Goal: Information Seeking & Learning: Learn about a topic

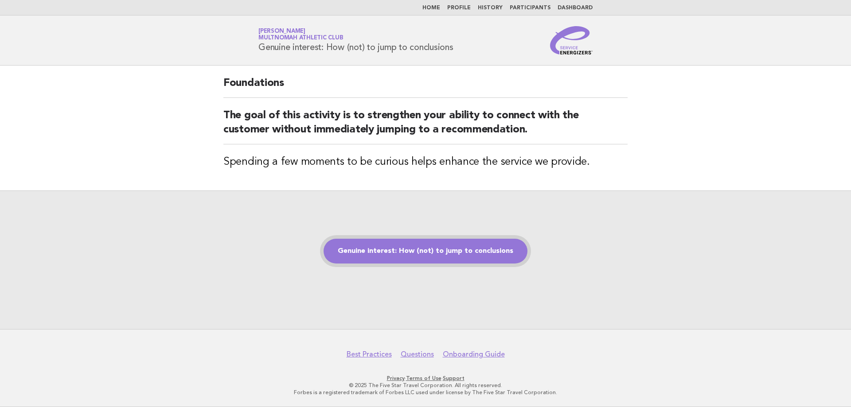
click at [434, 255] on link "Genuine interest: How (not) to jump to conclusions" at bounding box center [426, 251] width 204 height 25
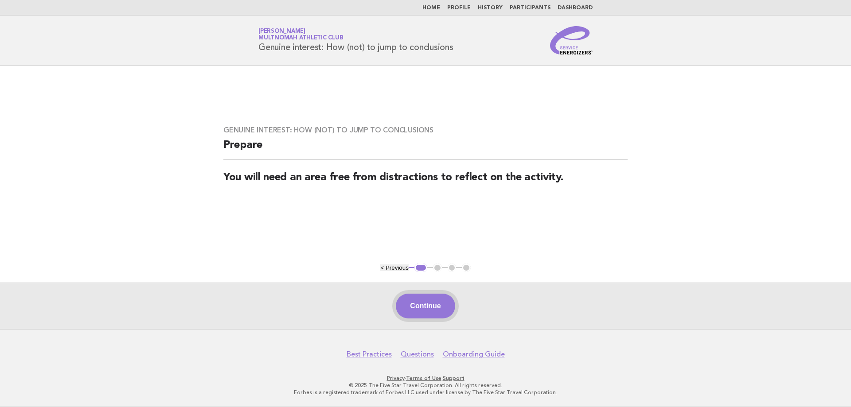
click at [428, 306] on button "Continue" at bounding box center [425, 306] width 59 height 25
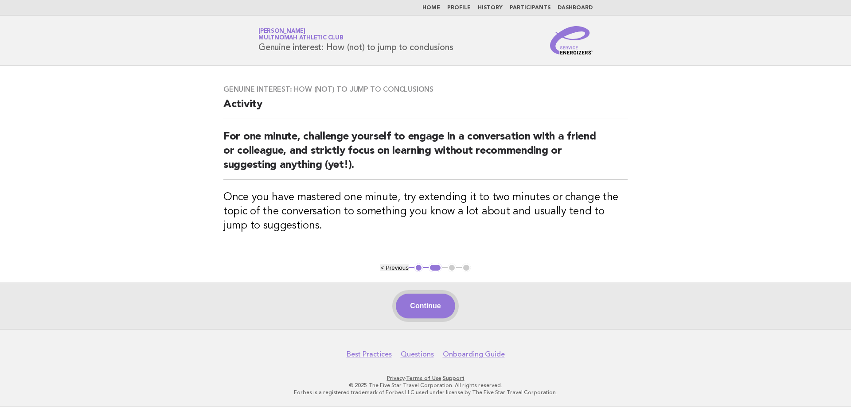
click at [427, 310] on button "Continue" at bounding box center [425, 306] width 59 height 25
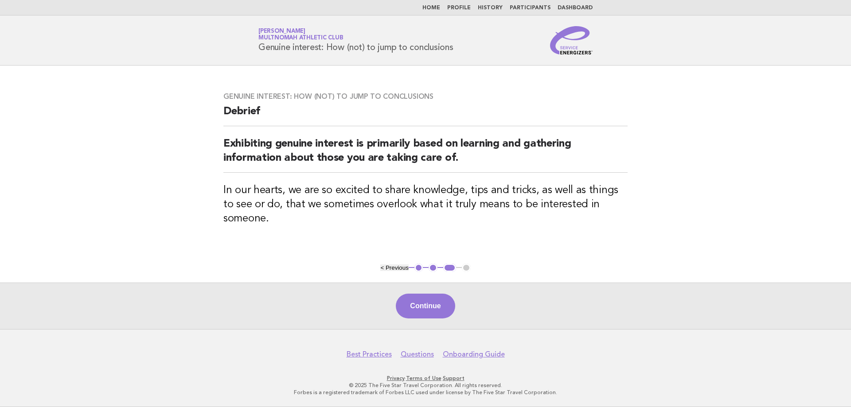
click at [427, 310] on button "Continue" at bounding box center [425, 306] width 59 height 25
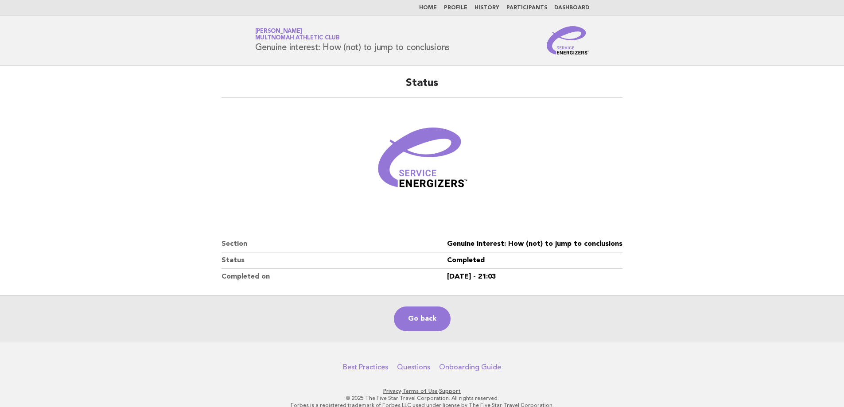
click at [491, 11] on link "History" at bounding box center [487, 7] width 25 height 5
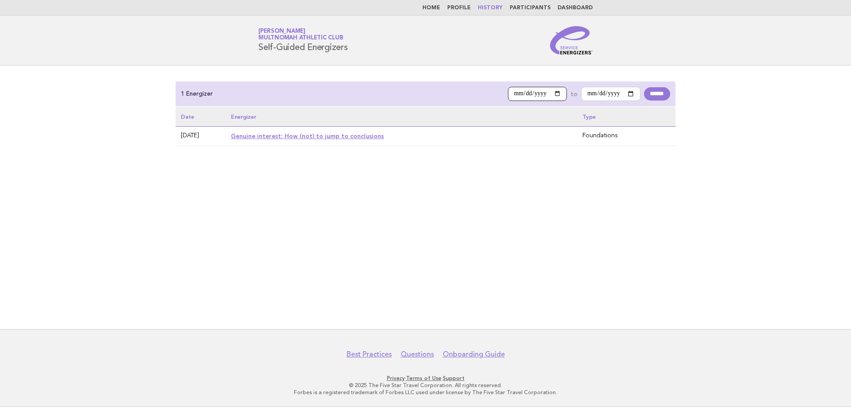
click at [549, 93] on input "**********" at bounding box center [537, 94] width 59 height 14
type input "**********"
click at [652, 90] on input "******" at bounding box center [657, 93] width 26 height 13
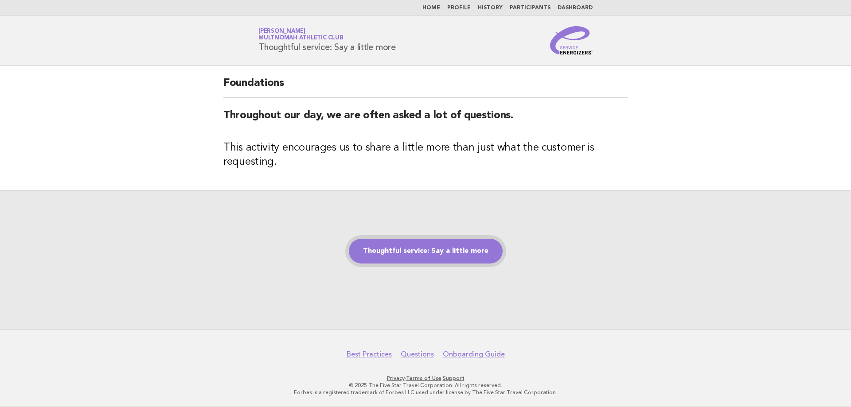
click at [426, 254] on link "Thoughtful service: Say a little more" at bounding box center [426, 251] width 154 height 25
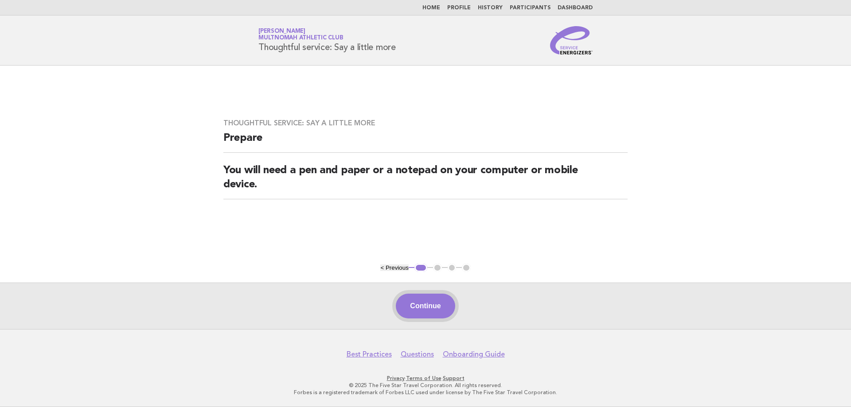
click at [422, 302] on button "Continue" at bounding box center [425, 306] width 59 height 25
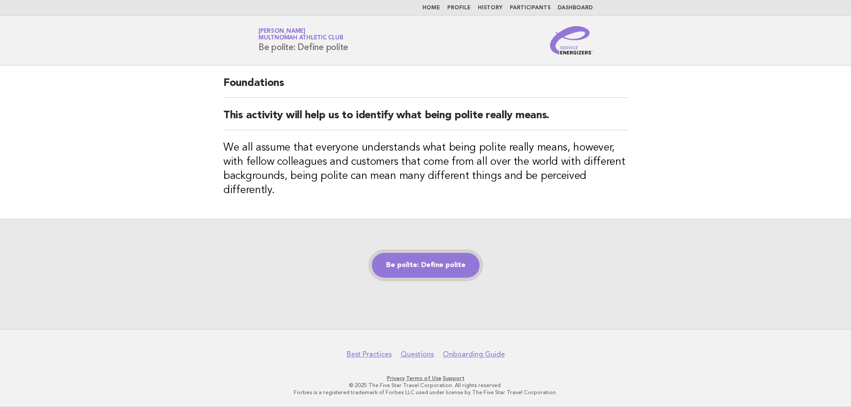
click at [436, 255] on link "Be polite: Define polite" at bounding box center [426, 265] width 108 height 25
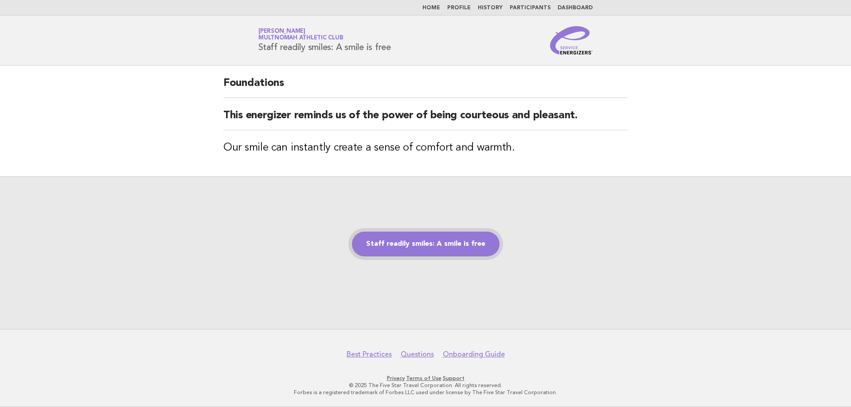
click at [460, 248] on link "Staff readily smiles: A smile is free" at bounding box center [426, 244] width 148 height 25
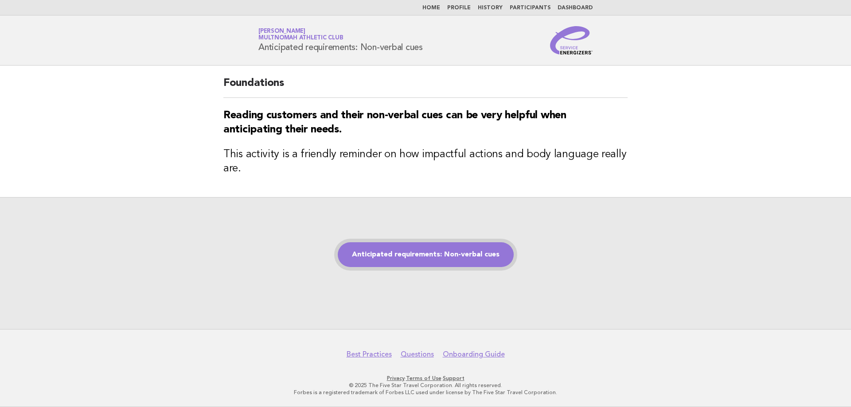
click at [471, 254] on link "Anticipated requirements: Non-verbal cues" at bounding box center [426, 254] width 176 height 25
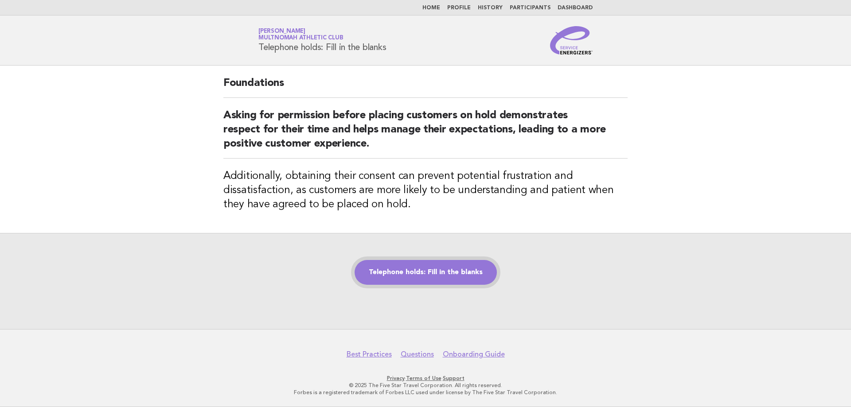
click at [395, 273] on link "Telephone holds: Fill in the blanks" at bounding box center [426, 272] width 142 height 25
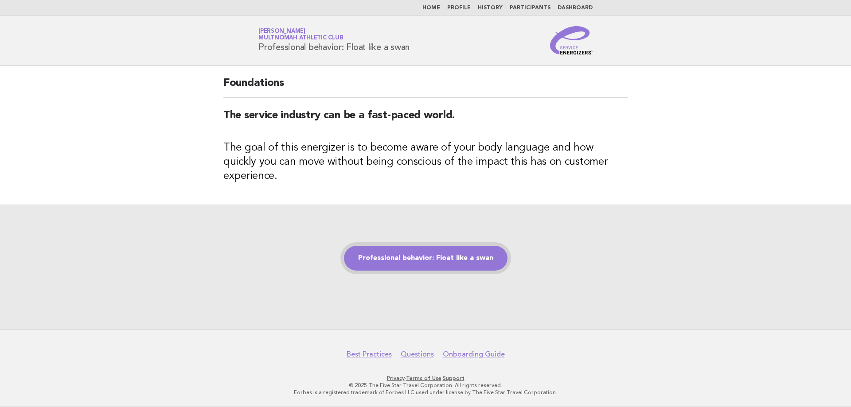
click at [395, 254] on link "Professional behavior: Float like a swan" at bounding box center [426, 258] width 164 height 25
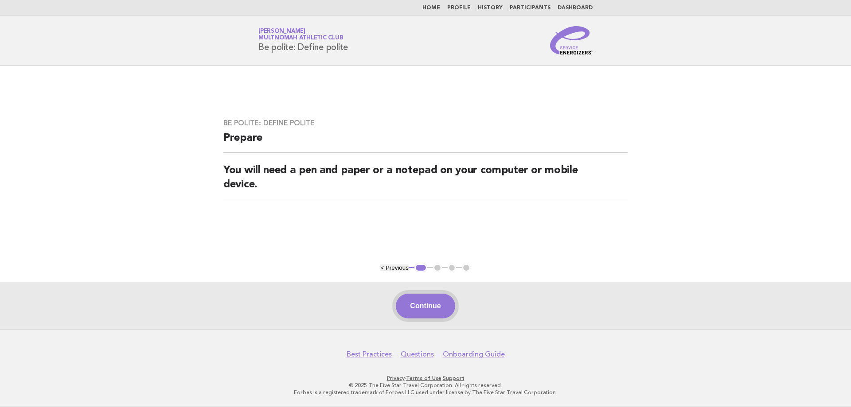
click at [421, 308] on button "Continue" at bounding box center [425, 306] width 59 height 25
click at [436, 307] on button "Continue" at bounding box center [425, 306] width 59 height 25
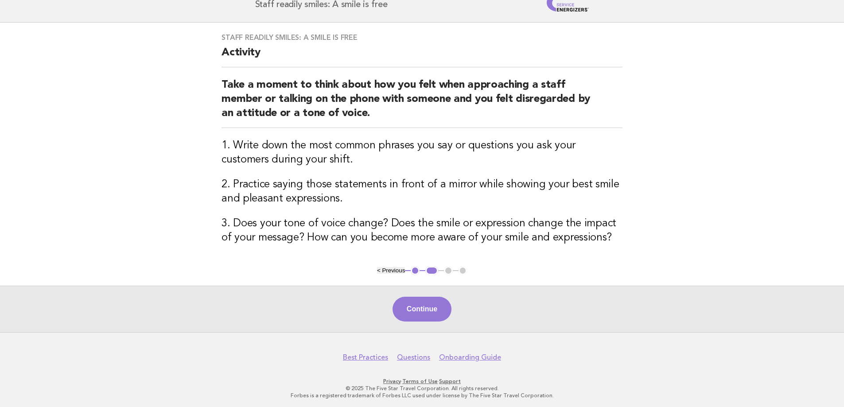
scroll to position [46, 0]
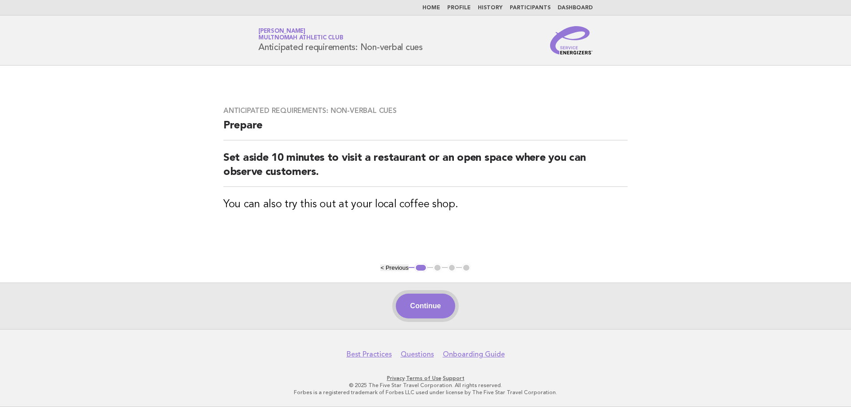
click at [427, 304] on button "Continue" at bounding box center [425, 306] width 59 height 25
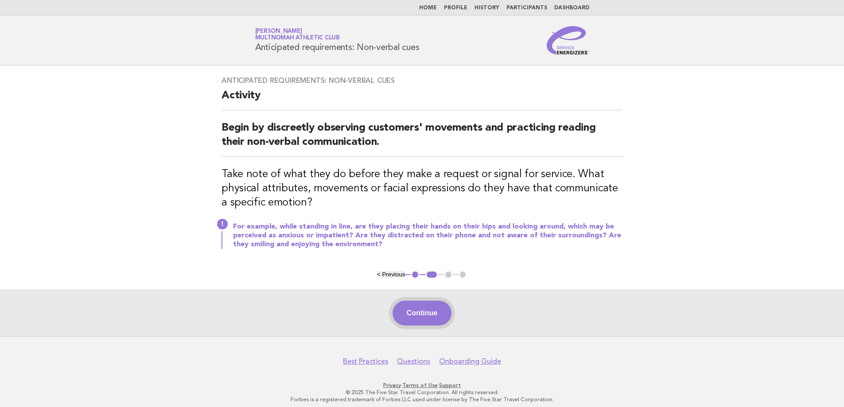
click at [429, 311] on button "Continue" at bounding box center [422, 313] width 59 height 25
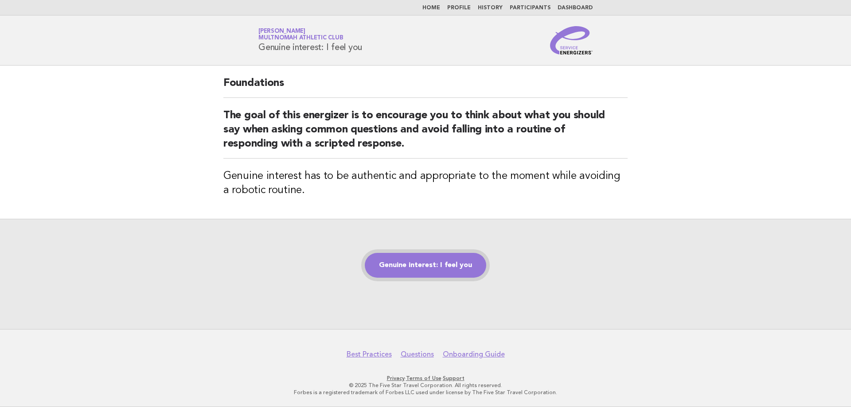
click at [446, 263] on link "Genuine interest: I feel you" at bounding box center [425, 265] width 121 height 25
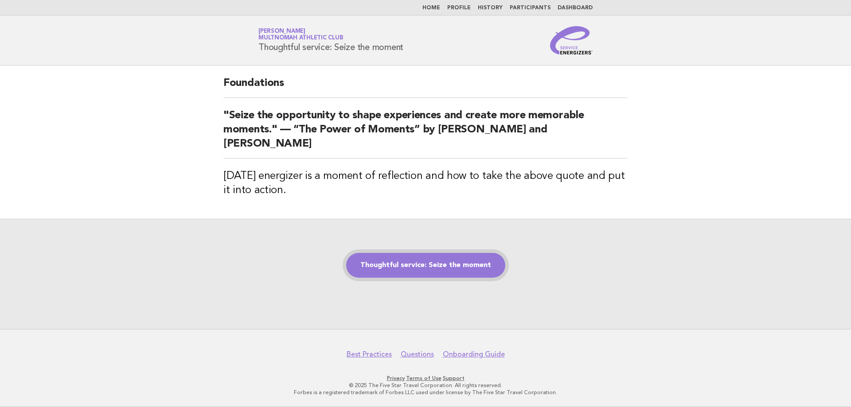
click at [438, 262] on link "Thoughtful service: Seize the moment" at bounding box center [425, 265] width 159 height 25
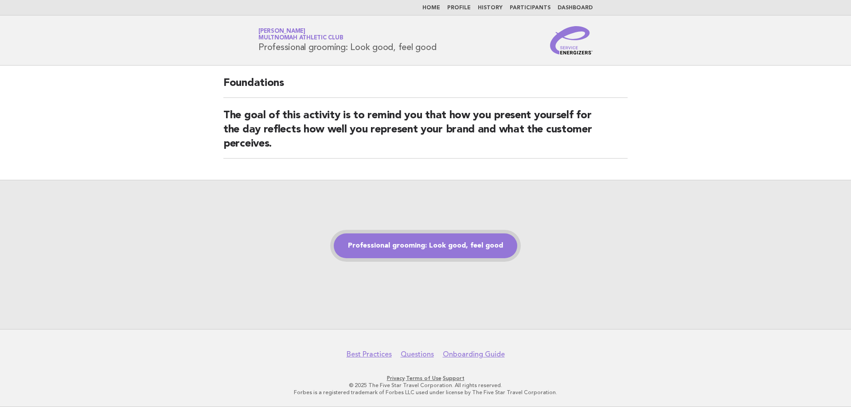
click at [419, 243] on link "Professional grooming: Look good, feel good" at bounding box center [425, 246] width 183 height 25
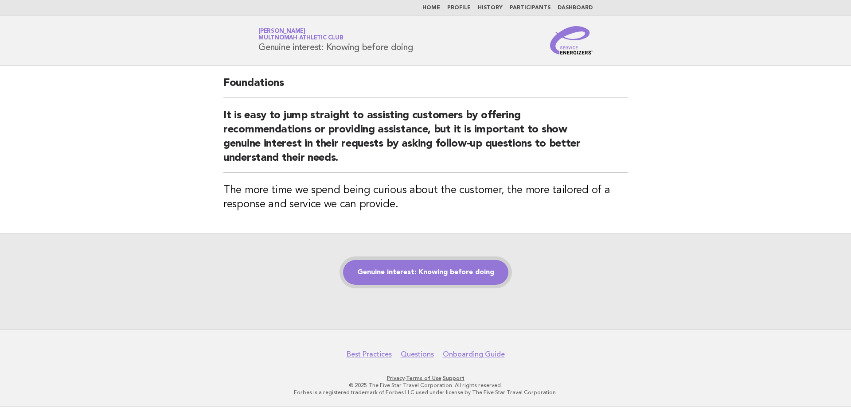
click at [375, 269] on link "Genuine interest: Knowing before doing" at bounding box center [425, 272] width 165 height 25
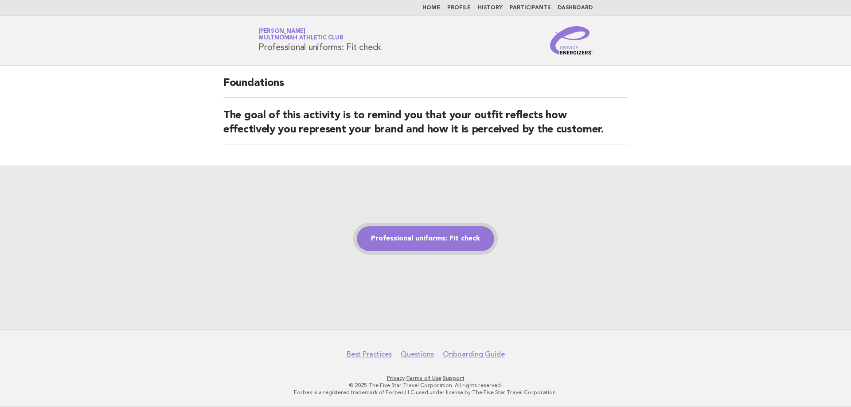
click at [437, 241] on link "Professional uniforms: Fit check" at bounding box center [425, 238] width 137 height 25
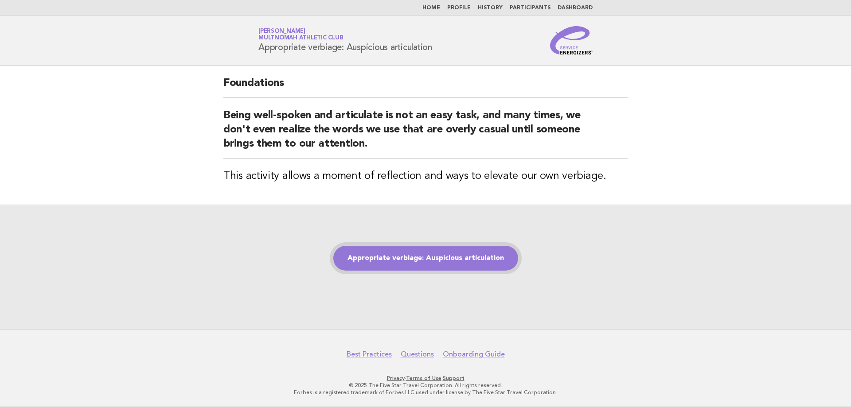
click at [364, 255] on link "Appropriate verbiage: Auspicious articulation" at bounding box center [425, 258] width 185 height 25
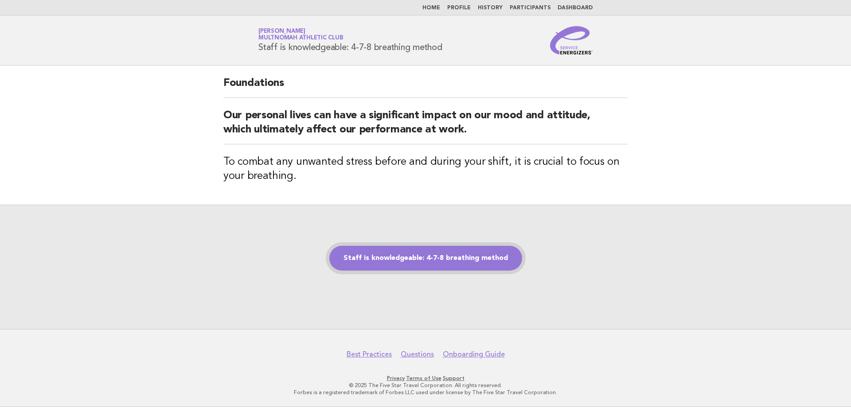
click at [418, 252] on link "Staff is knowledgeable: 4-7-8 breathing method" at bounding box center [425, 258] width 193 height 25
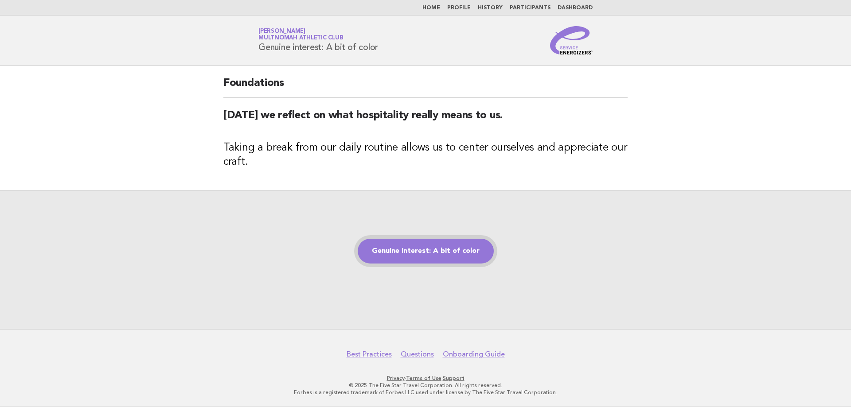
click at [427, 256] on link "Genuine interest: A bit of color" at bounding box center [426, 251] width 136 height 25
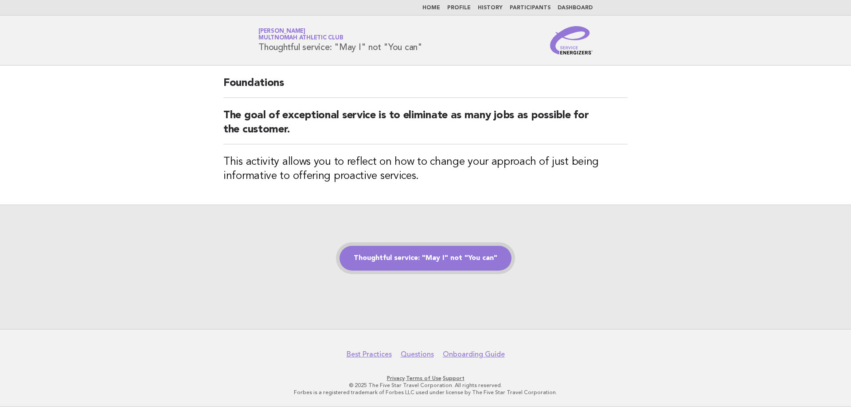
click at [423, 258] on link "Thoughtful service: "May I" not "You can"" at bounding box center [426, 258] width 172 height 25
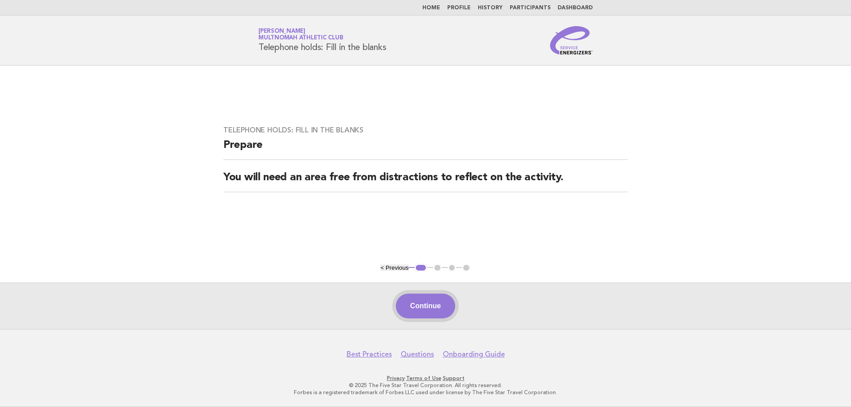
click at [419, 305] on button "Continue" at bounding box center [425, 306] width 59 height 25
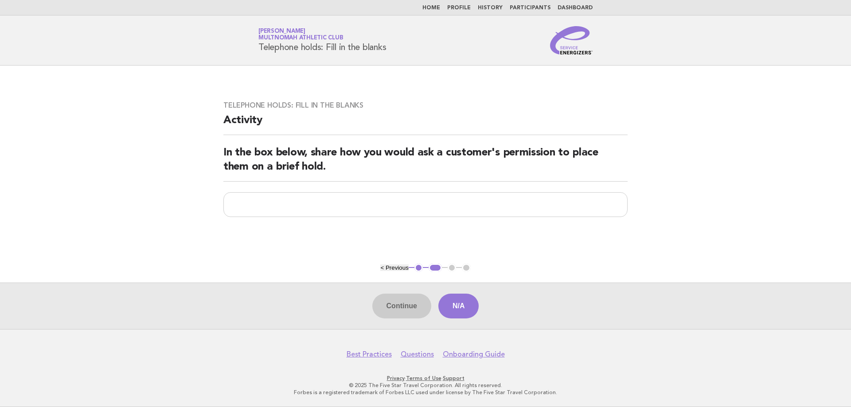
click at [391, 307] on div "Continue N/A" at bounding box center [425, 306] width 851 height 47
click at [471, 307] on button "N/A" at bounding box center [458, 306] width 41 height 25
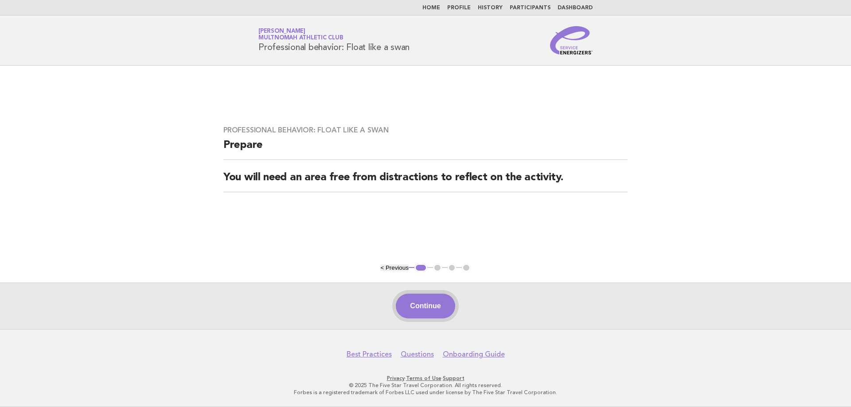
click at [425, 301] on button "Continue" at bounding box center [425, 306] width 59 height 25
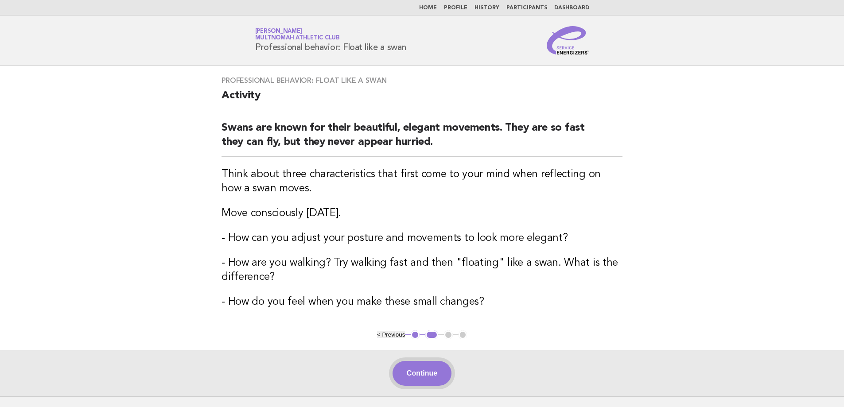
click at [433, 376] on button "Continue" at bounding box center [422, 373] width 59 height 25
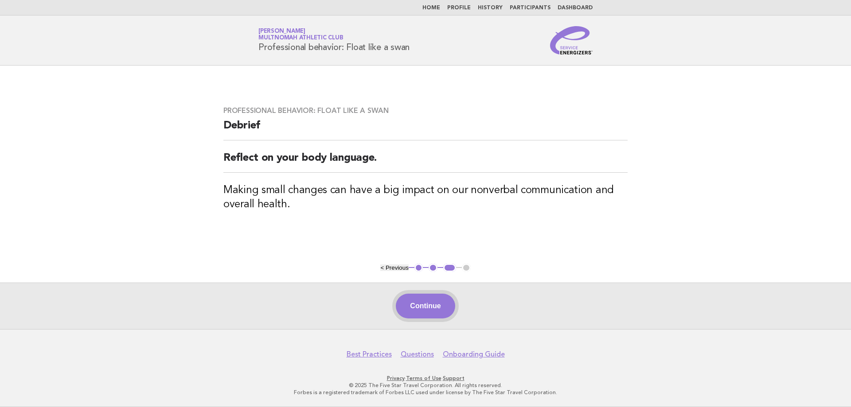
click at [421, 303] on button "Continue" at bounding box center [425, 306] width 59 height 25
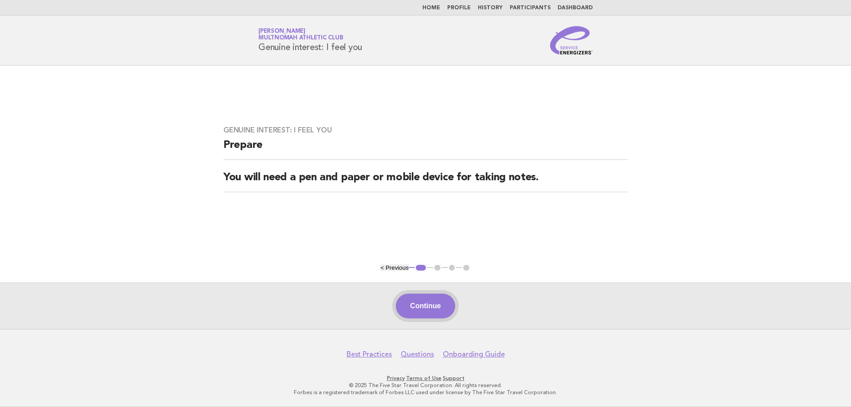
click at [449, 302] on button "Continue" at bounding box center [425, 306] width 59 height 25
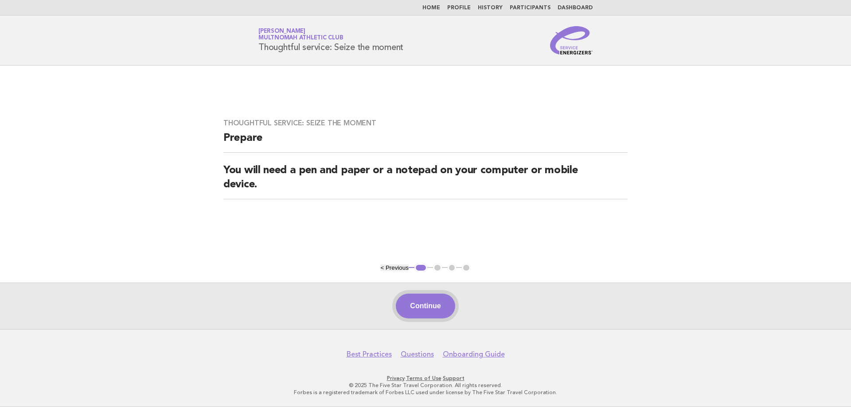
click at [433, 310] on button "Continue" at bounding box center [425, 306] width 59 height 25
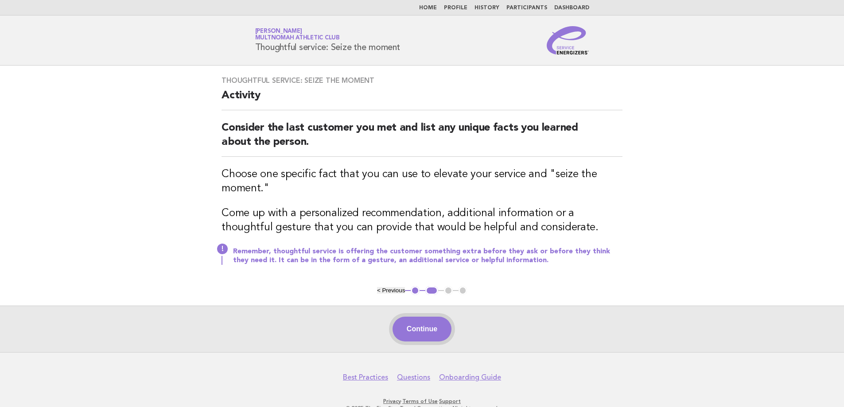
click at [424, 327] on button "Continue" at bounding box center [422, 329] width 59 height 25
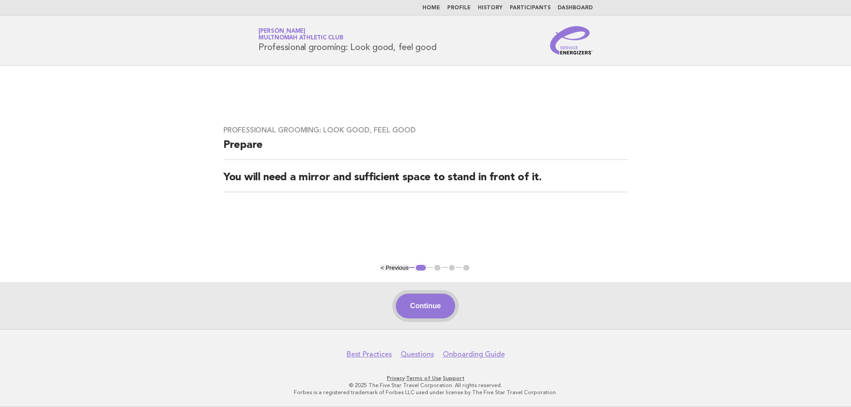
click at [441, 313] on button "Continue" at bounding box center [425, 306] width 59 height 25
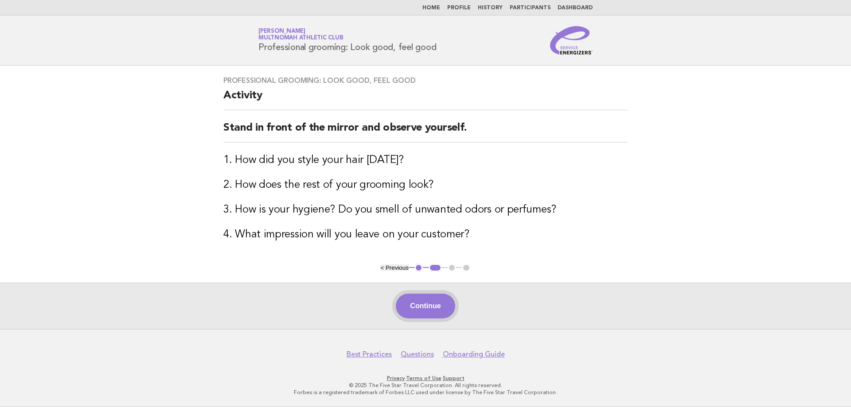
click at [436, 305] on button "Continue" at bounding box center [425, 306] width 59 height 25
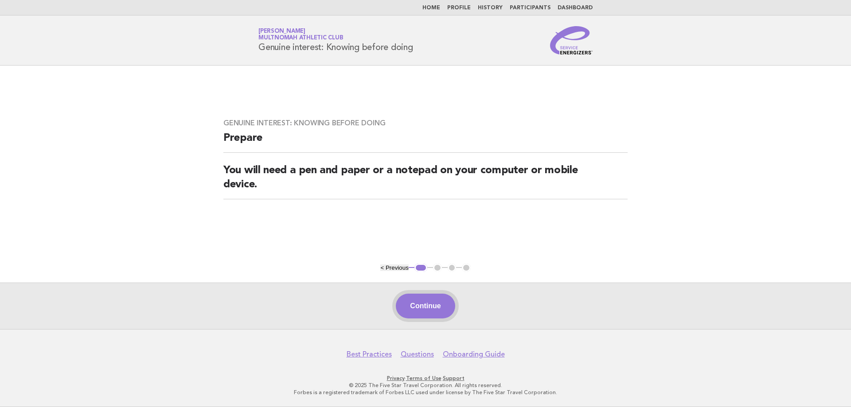
click at [426, 307] on button "Continue" at bounding box center [425, 306] width 59 height 25
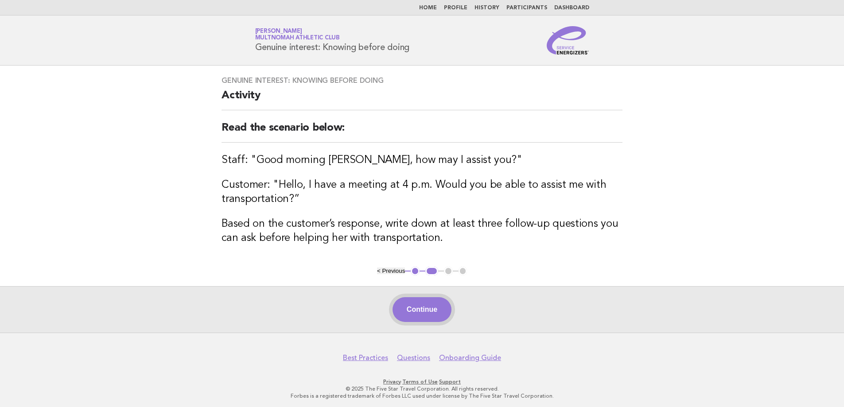
click at [406, 321] on button "Continue" at bounding box center [422, 309] width 59 height 25
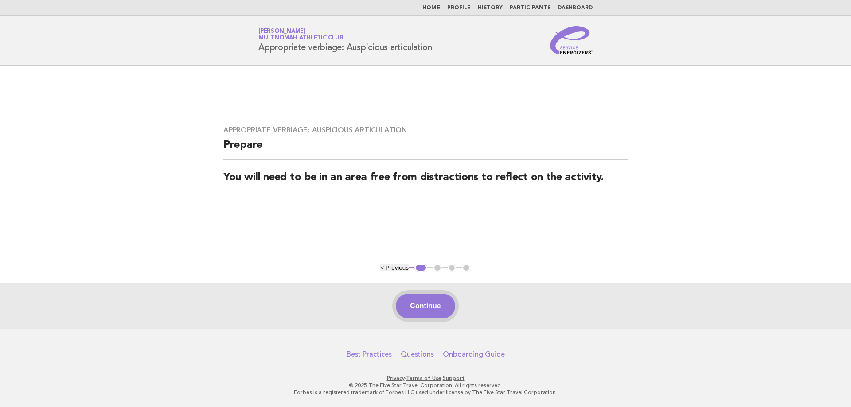
click at [422, 312] on button "Continue" at bounding box center [425, 306] width 59 height 25
click at [429, 299] on button "Continue" at bounding box center [425, 306] width 59 height 25
click at [429, 305] on button "Continue" at bounding box center [425, 306] width 59 height 25
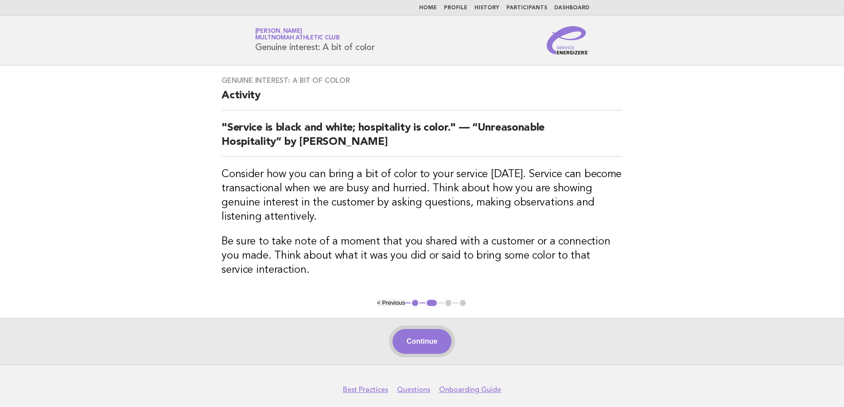
click at [442, 342] on button "Continue" at bounding box center [422, 341] width 59 height 25
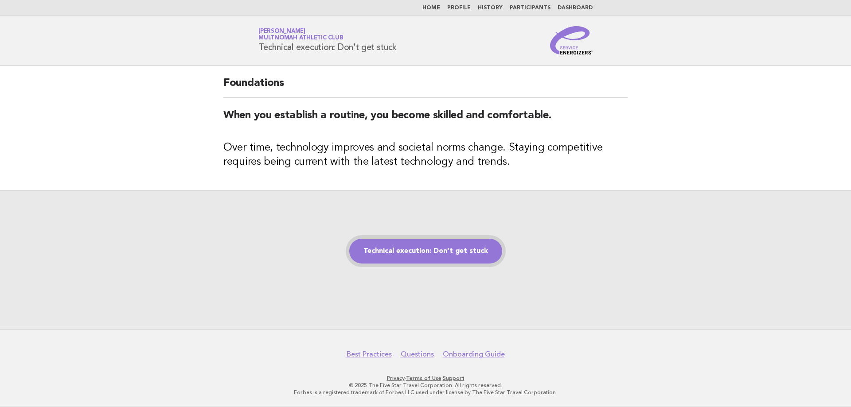
click at [423, 254] on link "Technical execution: Don't get stuck" at bounding box center [425, 251] width 153 height 25
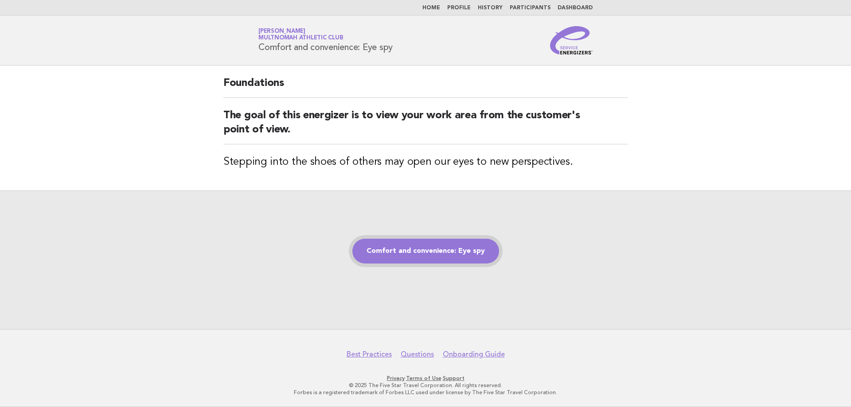
click at [421, 251] on link "Comfort and convenience: Eye spy" at bounding box center [425, 251] width 147 height 25
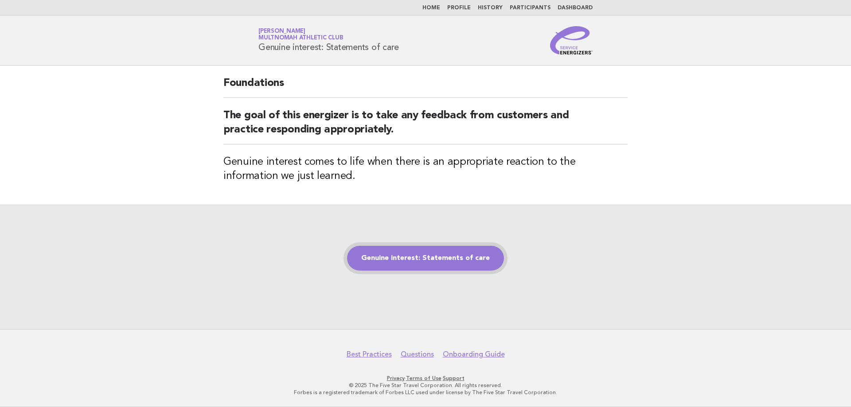
click at [452, 263] on link "Genuine interest: Statements of care" at bounding box center [425, 258] width 157 height 25
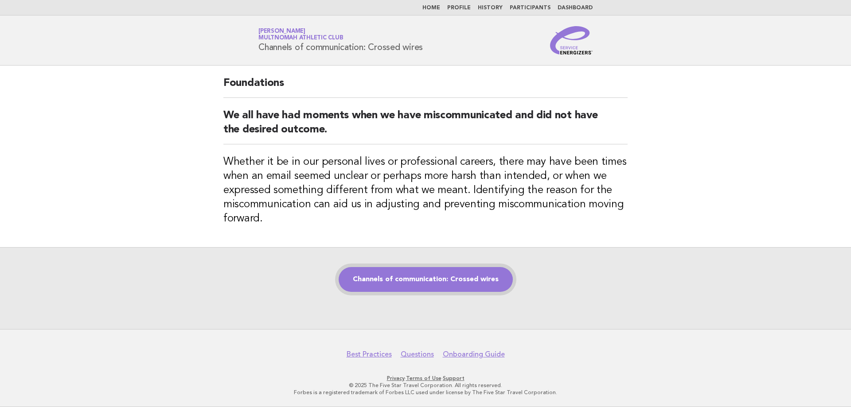
click at [372, 277] on link "Channels of communication: Crossed wires" at bounding box center [426, 279] width 174 height 25
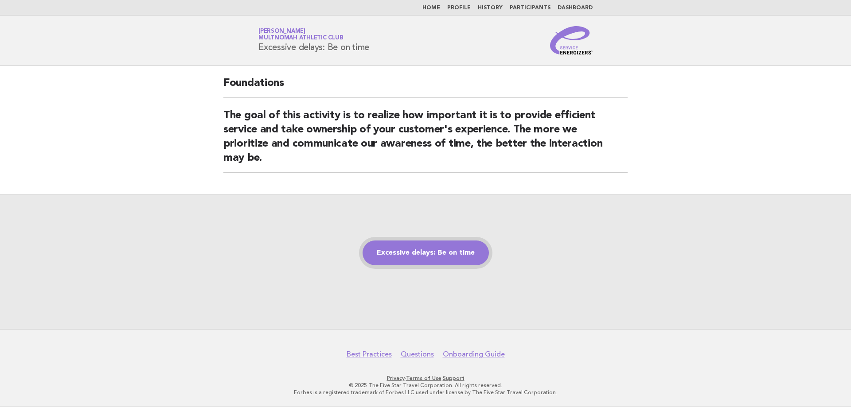
click at [429, 264] on link "Excessive delays: Be on time" at bounding box center [426, 253] width 126 height 25
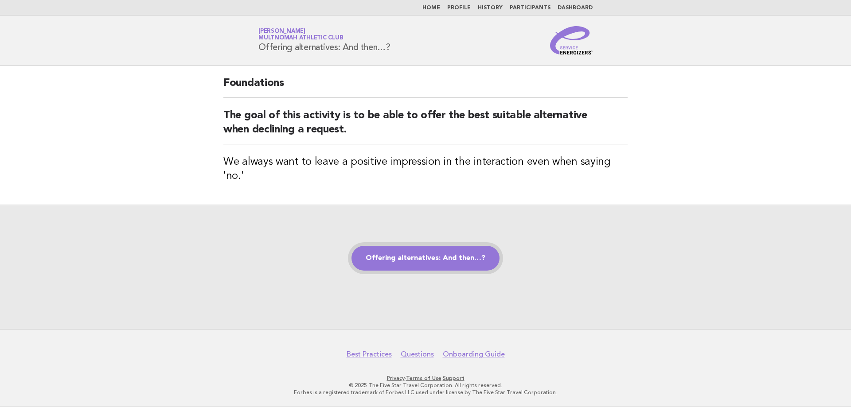
click at [381, 249] on link "Offering alternatives: And then…?" at bounding box center [425, 258] width 148 height 25
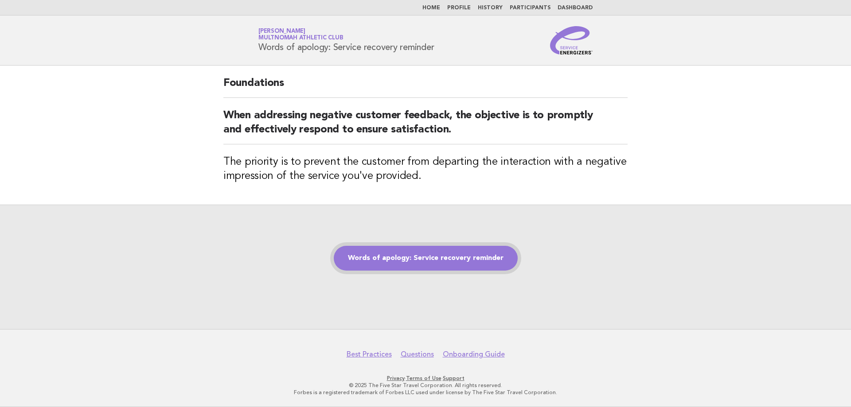
click at [465, 258] on link "Words of apology: Service recovery reminder" at bounding box center [426, 258] width 184 height 25
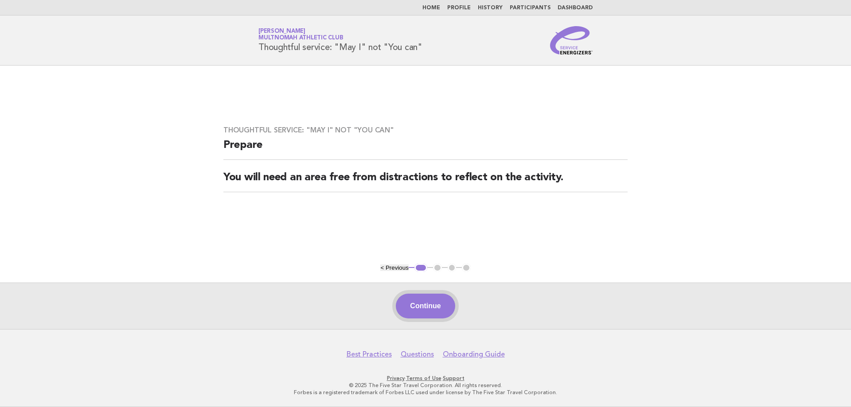
click at [433, 309] on button "Continue" at bounding box center [425, 306] width 59 height 25
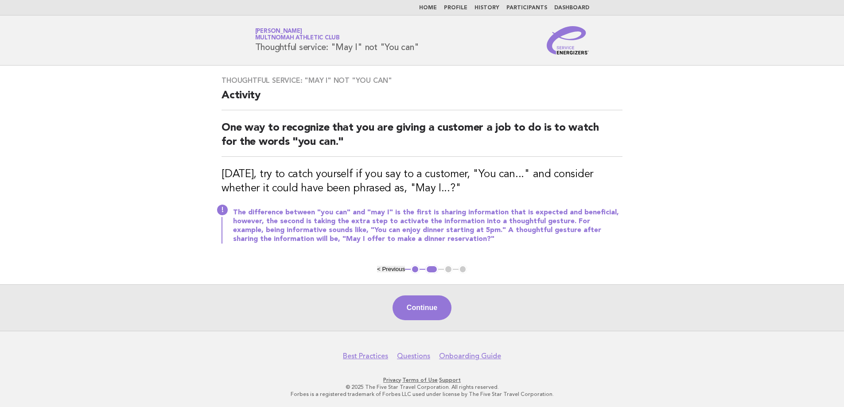
click at [433, 312] on button "Continue" at bounding box center [422, 308] width 59 height 25
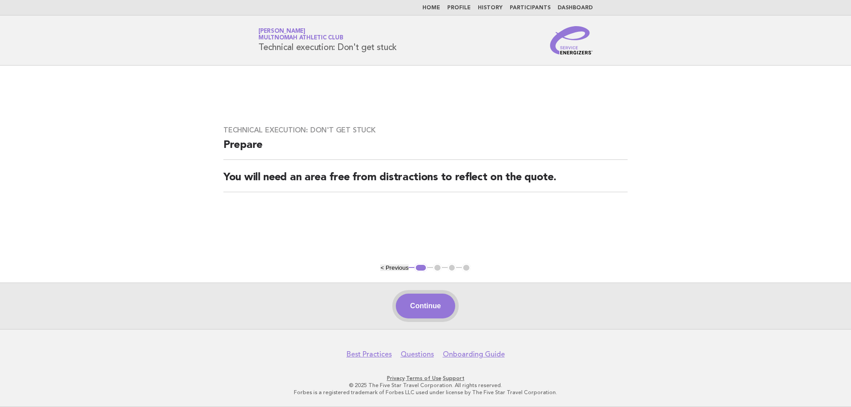
click at [433, 301] on button "Continue" at bounding box center [425, 306] width 59 height 25
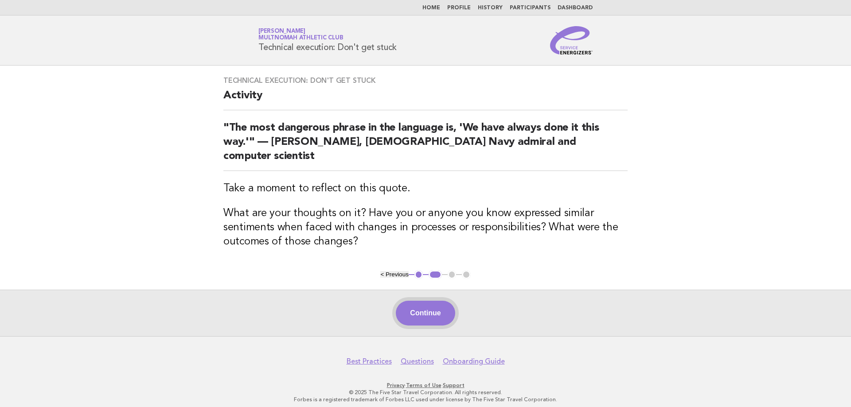
click at [425, 306] on button "Continue" at bounding box center [425, 313] width 59 height 25
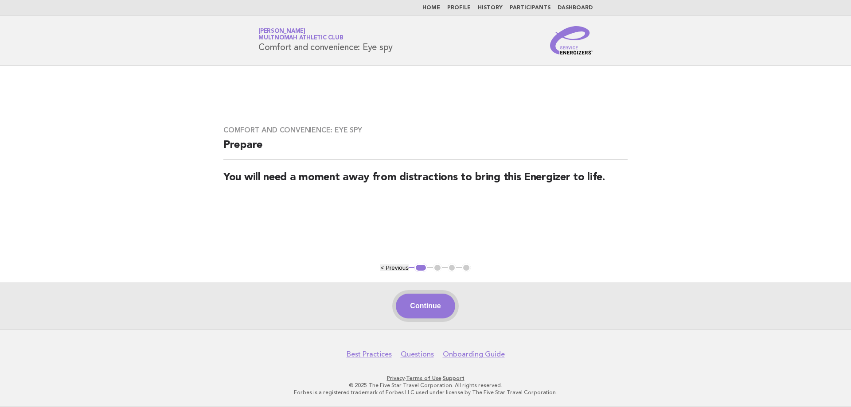
click at [430, 304] on button "Continue" at bounding box center [425, 306] width 59 height 25
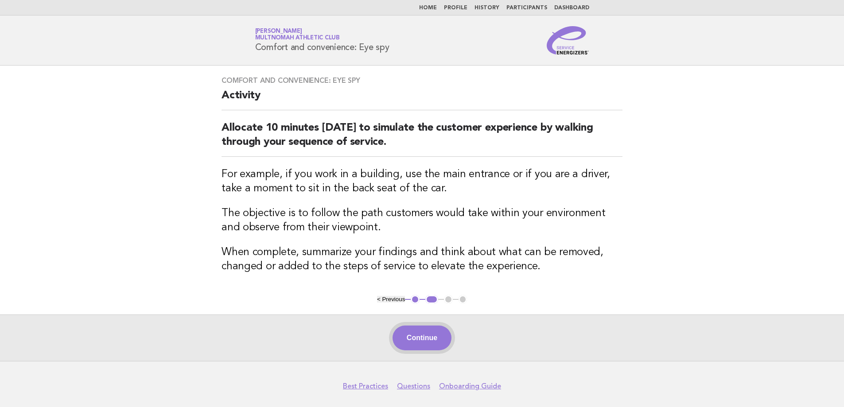
click at [413, 347] on button "Continue" at bounding box center [422, 338] width 59 height 25
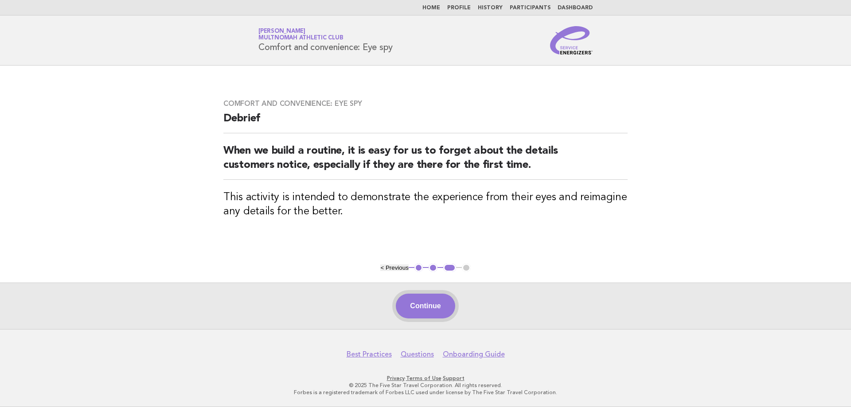
click at [428, 308] on button "Continue" at bounding box center [425, 306] width 59 height 25
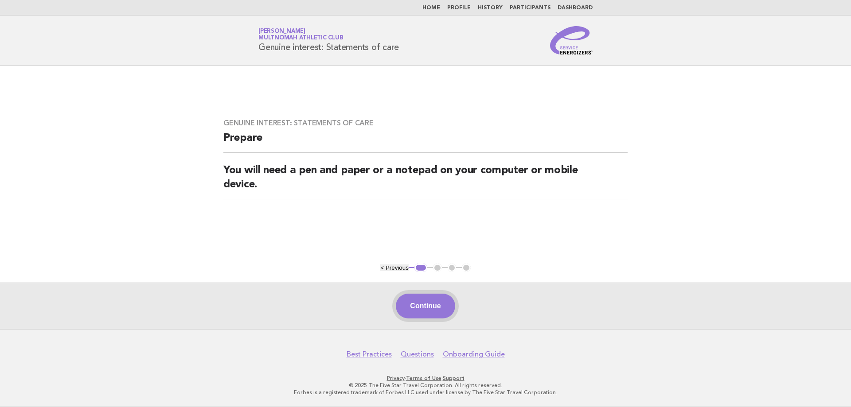
click at [442, 303] on button "Continue" at bounding box center [425, 306] width 59 height 25
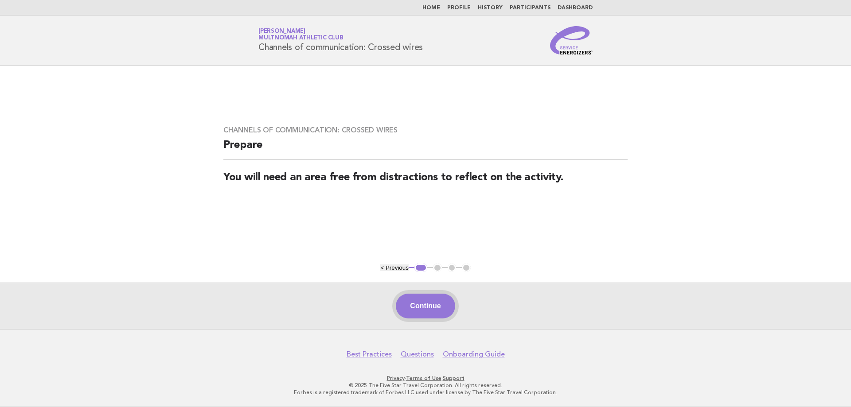
click at [426, 304] on button "Continue" at bounding box center [425, 306] width 59 height 25
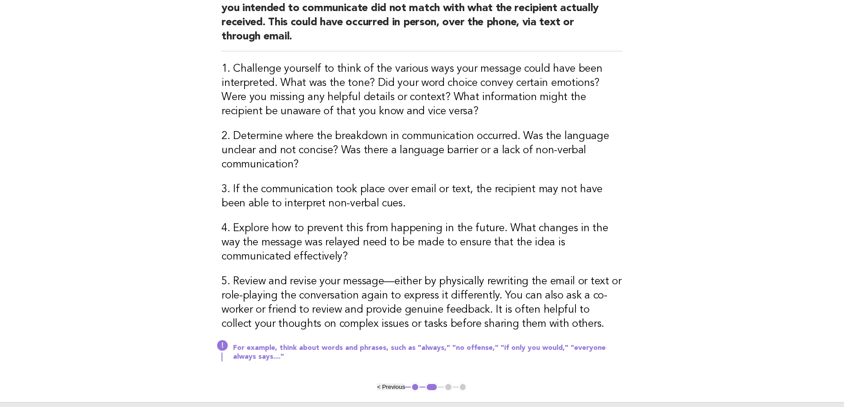
scroll to position [140, 0]
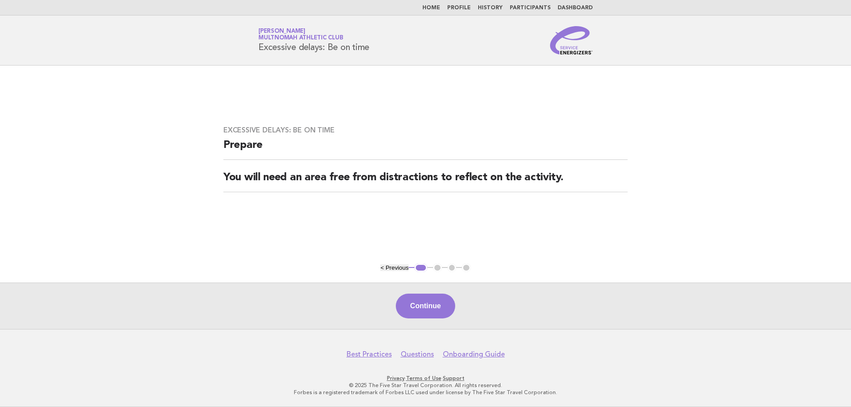
click at [429, 264] on ul "< Previous 1 2 3 4" at bounding box center [425, 268] width 90 height 9
click at [434, 304] on button "Continue" at bounding box center [425, 306] width 59 height 25
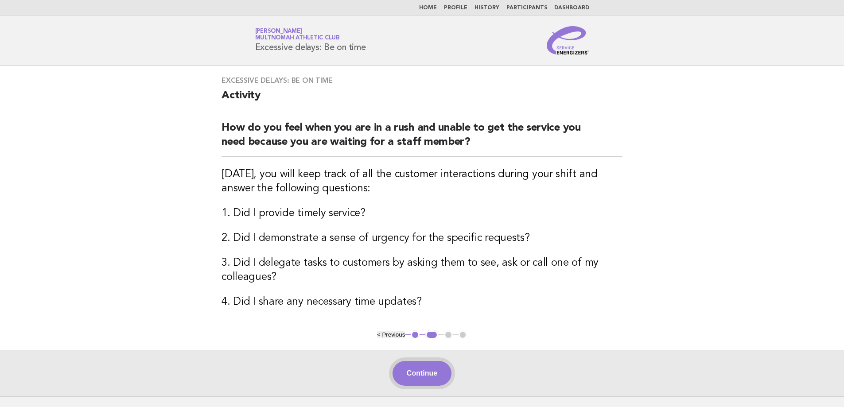
click at [420, 379] on button "Continue" at bounding box center [422, 373] width 59 height 25
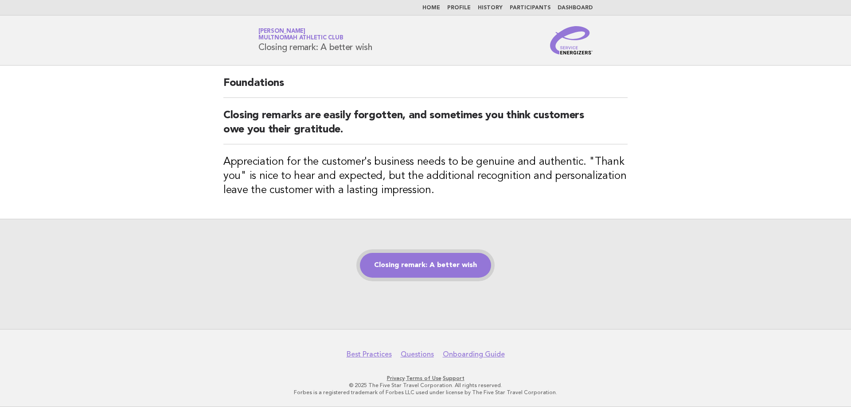
click at [431, 270] on link "Closing remark: A better wish" at bounding box center [425, 265] width 131 height 25
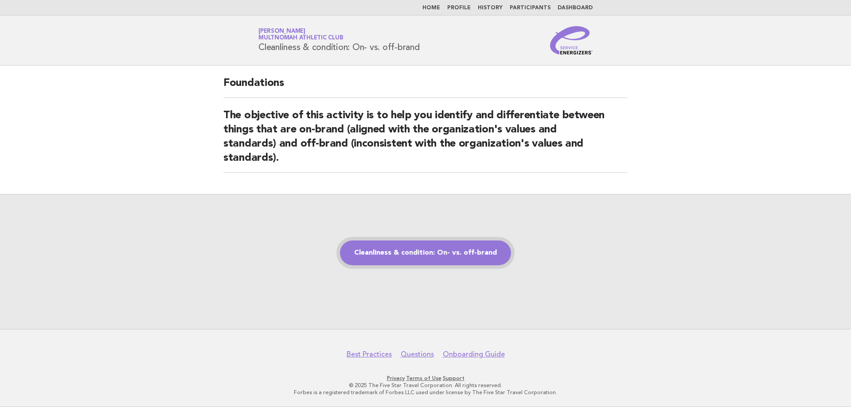
click at [393, 251] on link "Cleanliness & condition: On- vs. off-brand" at bounding box center [425, 253] width 171 height 25
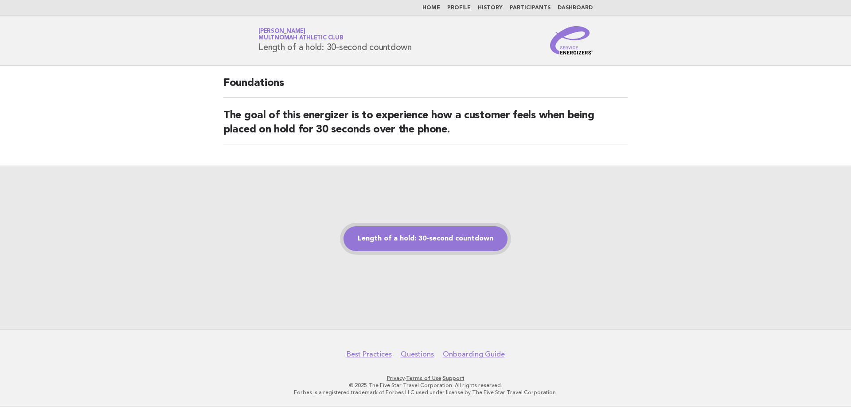
click at [430, 236] on link "Length of a hold: 30-second countdown" at bounding box center [425, 238] width 164 height 25
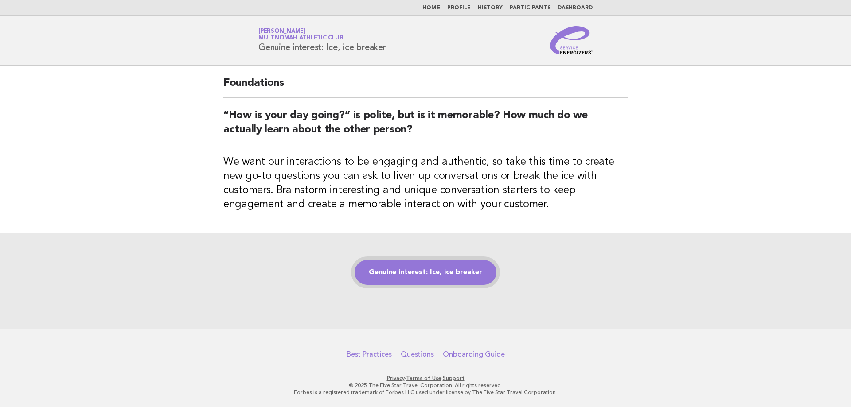
click at [434, 273] on link "Genuine interest: Ice, ice breaker" at bounding box center [426, 272] width 142 height 25
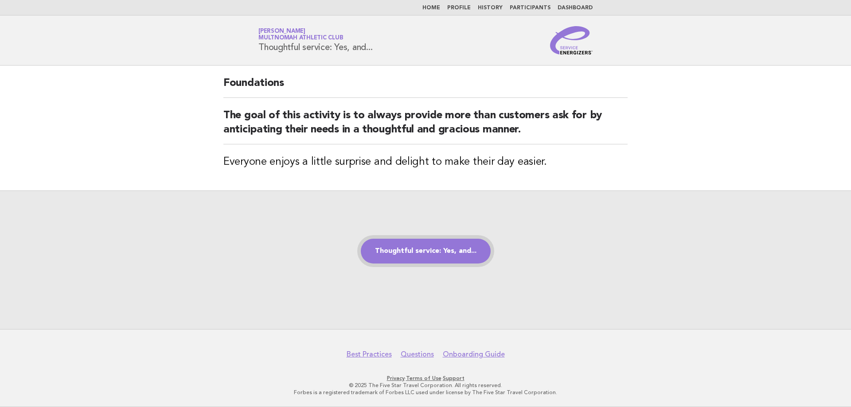
click at [418, 250] on link "Thoughtful service: Yes, and..." at bounding box center [426, 251] width 130 height 25
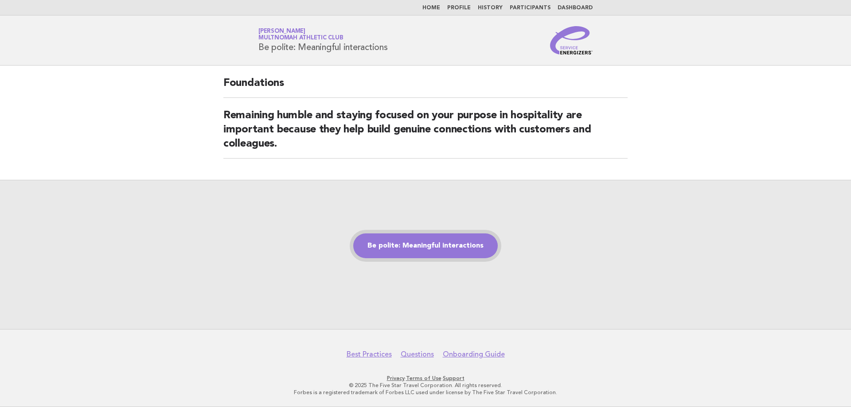
click at [468, 248] on link "Be polite: Meaningful interactions" at bounding box center [425, 246] width 144 height 25
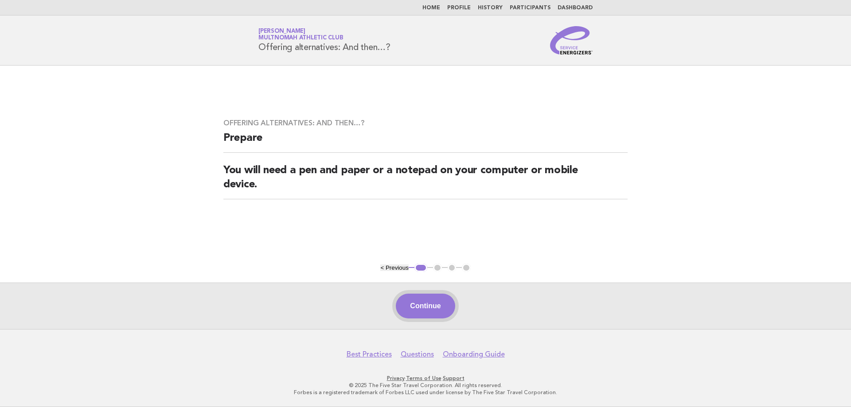
click at [422, 308] on button "Continue" at bounding box center [425, 306] width 59 height 25
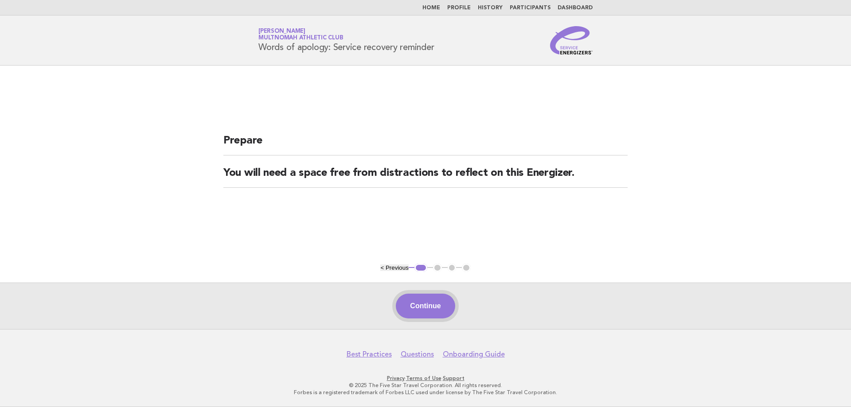
click at [432, 308] on button "Continue" at bounding box center [425, 306] width 59 height 25
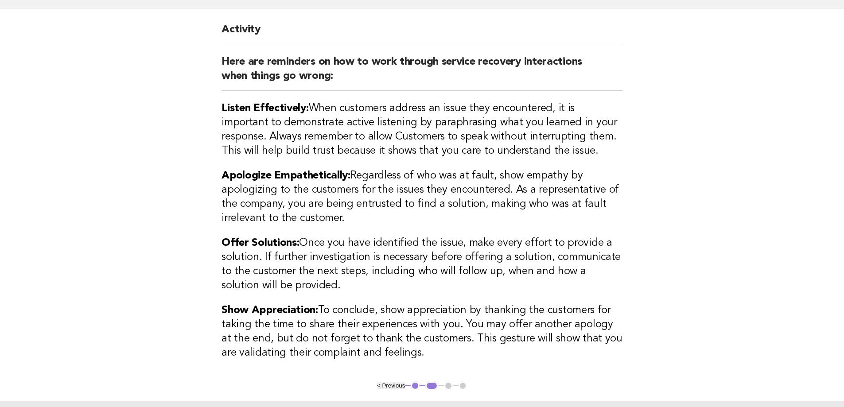
scroll to position [89, 0]
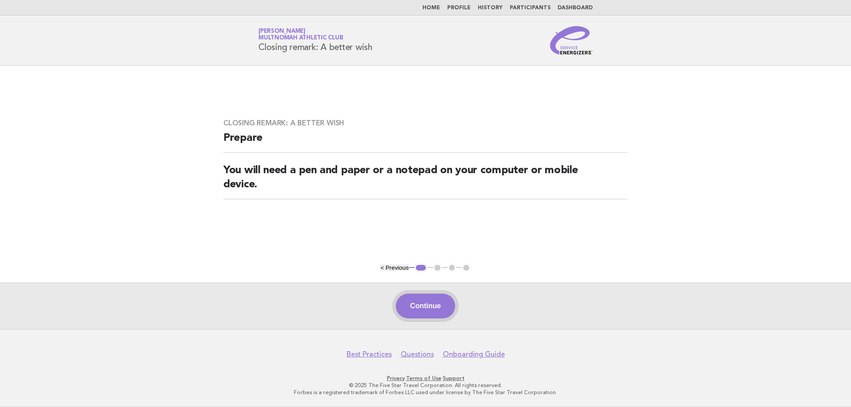
click at [431, 300] on button "Continue" at bounding box center [425, 306] width 59 height 25
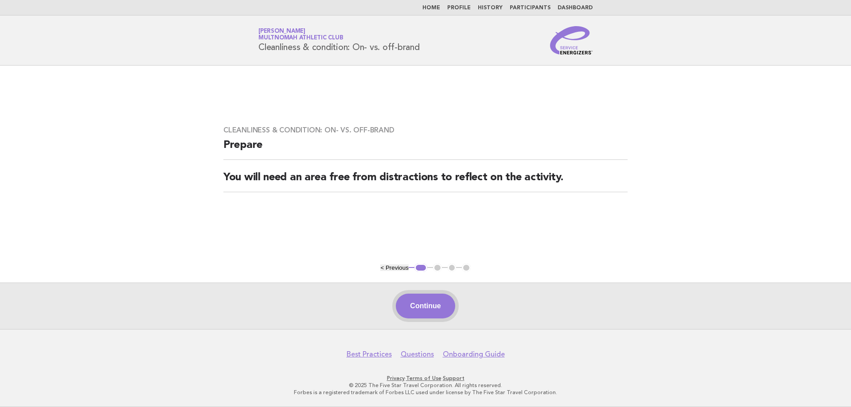
click at [433, 309] on button "Continue" at bounding box center [425, 306] width 59 height 25
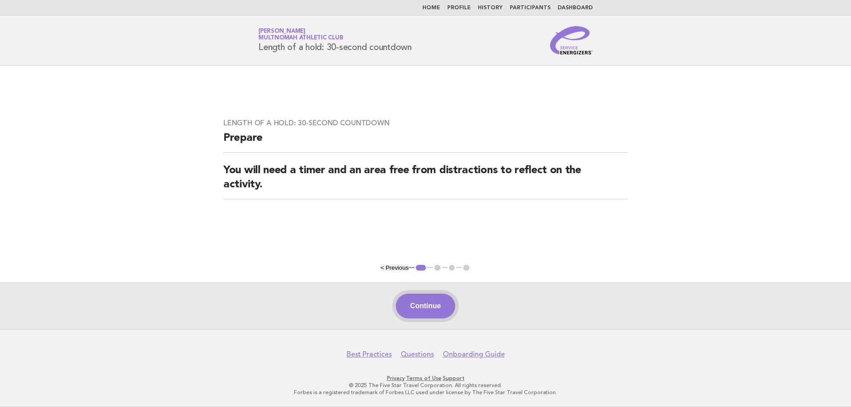
click at [434, 312] on button "Continue" at bounding box center [425, 306] width 59 height 25
click at [412, 302] on button "Continue" at bounding box center [425, 306] width 59 height 25
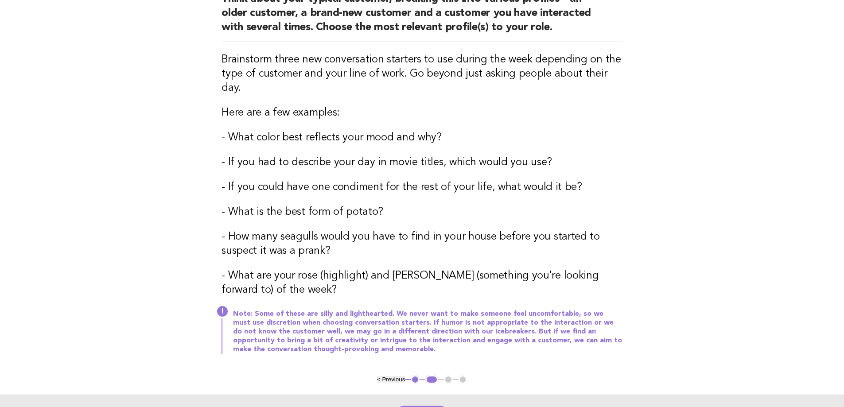
scroll to position [133, 0]
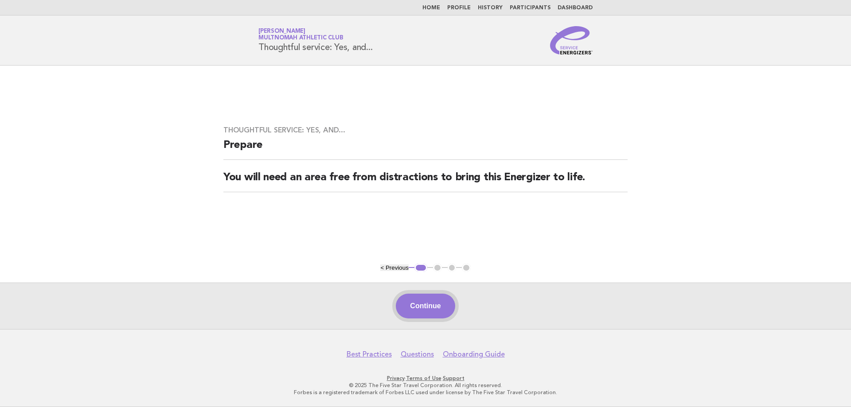
click at [429, 306] on button "Continue" at bounding box center [425, 306] width 59 height 25
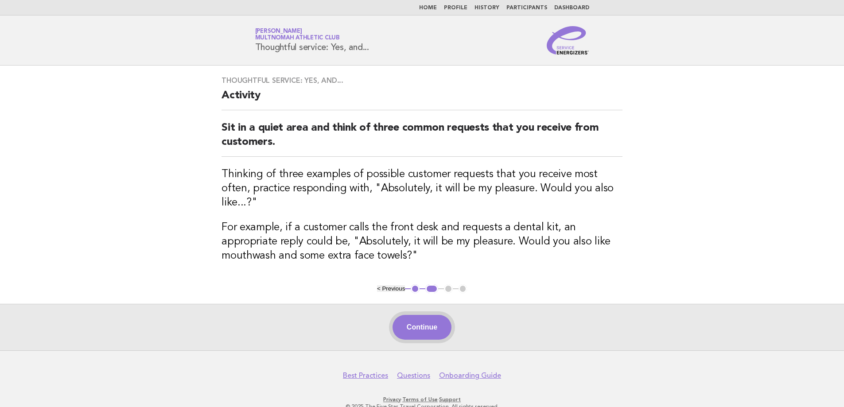
click at [431, 315] on button "Continue" at bounding box center [422, 327] width 59 height 25
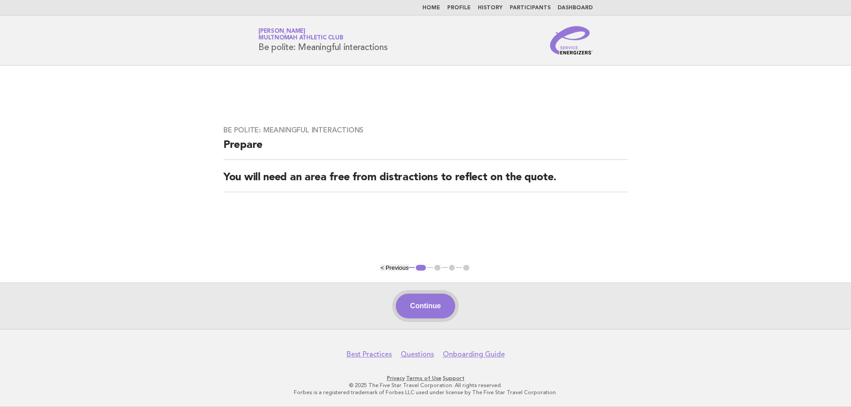
click at [429, 300] on button "Continue" at bounding box center [425, 306] width 59 height 25
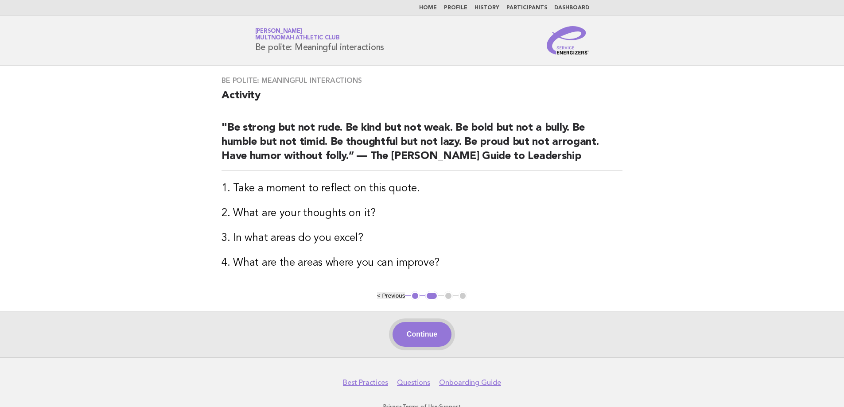
click at [433, 330] on button "Continue" at bounding box center [422, 334] width 59 height 25
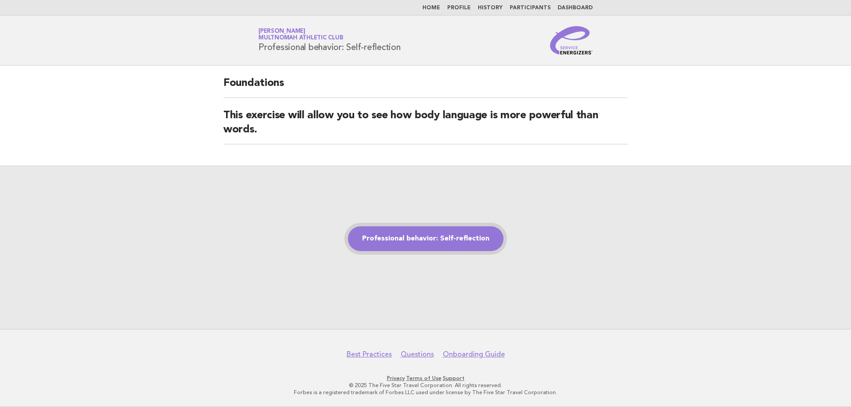
click at [426, 235] on link "Professional behavior: Self-reflection" at bounding box center [426, 238] width 156 height 25
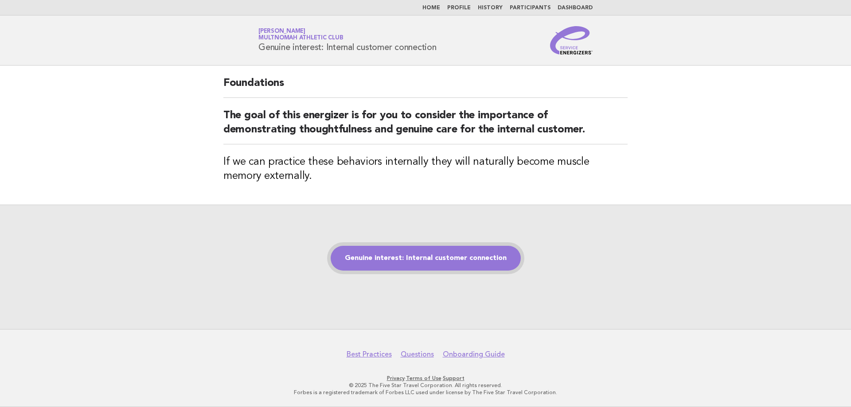
click at [447, 259] on link "Genuine interest: Internal customer connection" at bounding box center [426, 258] width 190 height 25
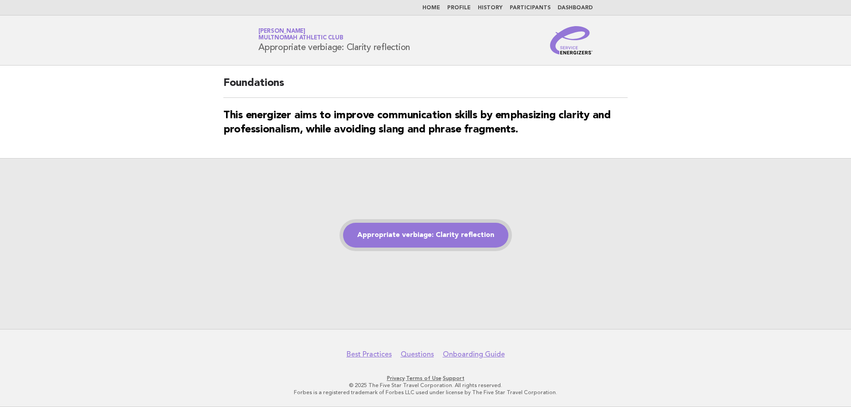
click at [413, 243] on link "Appropriate verbiage: Clarity reflection" at bounding box center [425, 235] width 165 height 25
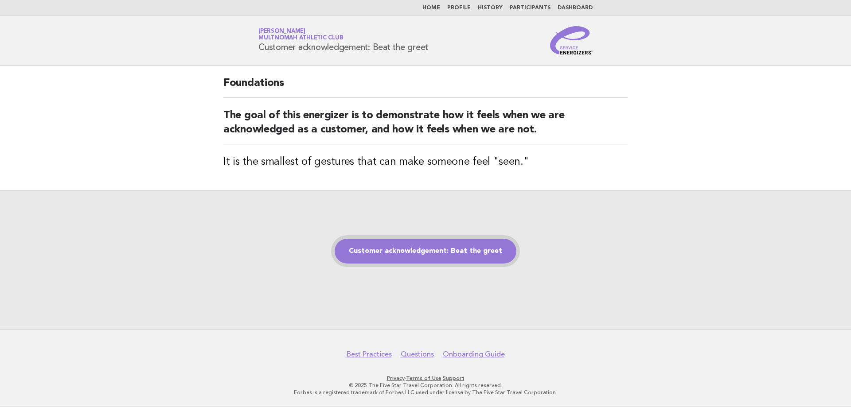
click at [450, 248] on link "Customer acknowledgement: Beat the greet" at bounding box center [426, 251] width 182 height 25
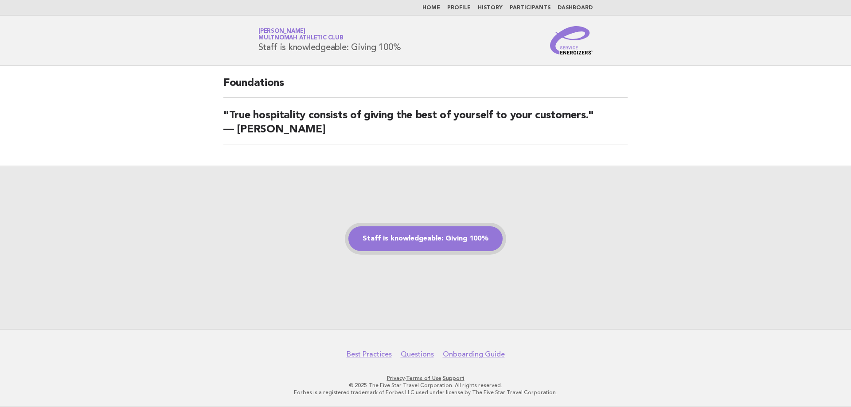
click at [472, 237] on link "Staff is knowledgeable: Giving 100%" at bounding box center [425, 238] width 154 height 25
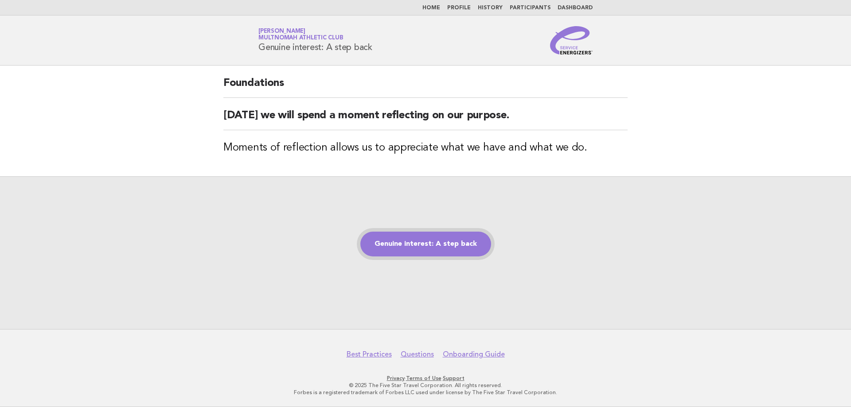
click at [406, 242] on link "Genuine interest: A step back" at bounding box center [425, 244] width 131 height 25
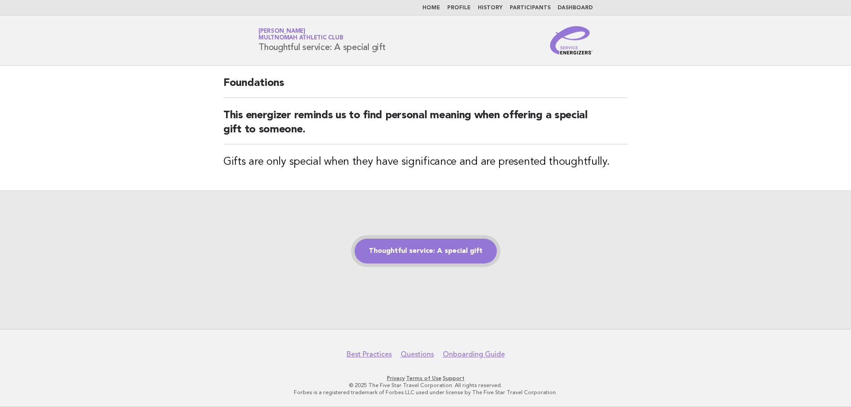
click at [384, 258] on link "Thoughtful service: A special gift" at bounding box center [426, 251] width 142 height 25
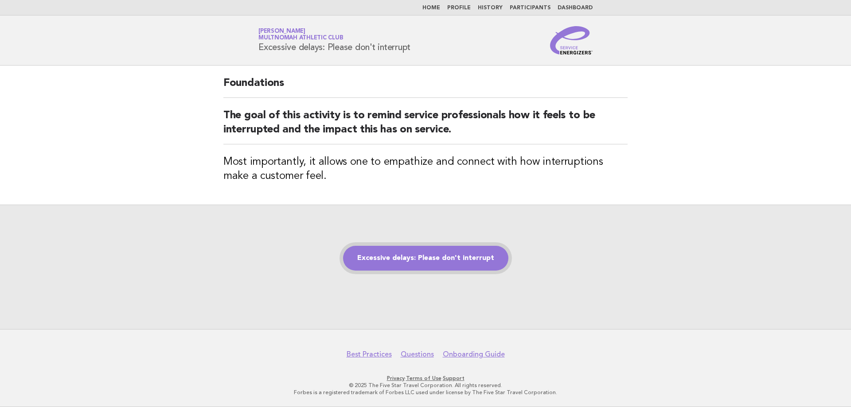
click at [463, 262] on link "Excessive delays: Please don't interrupt" at bounding box center [425, 258] width 165 height 25
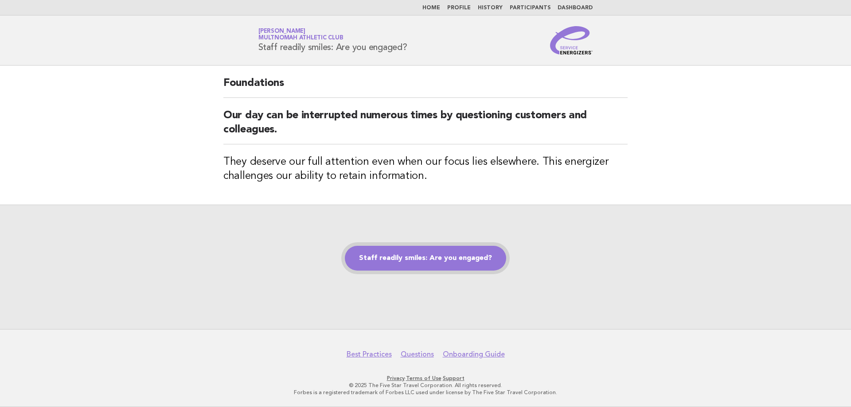
click at [429, 265] on link "Staff readily smiles: Are you engaged?" at bounding box center [425, 258] width 161 height 25
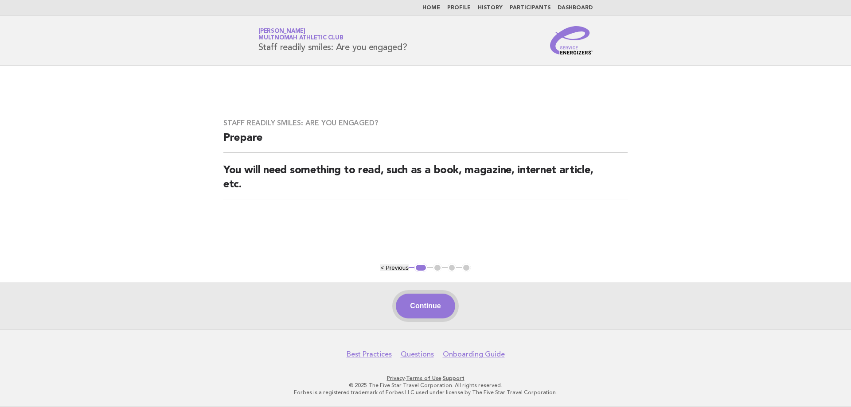
click at [420, 308] on button "Continue" at bounding box center [425, 306] width 59 height 25
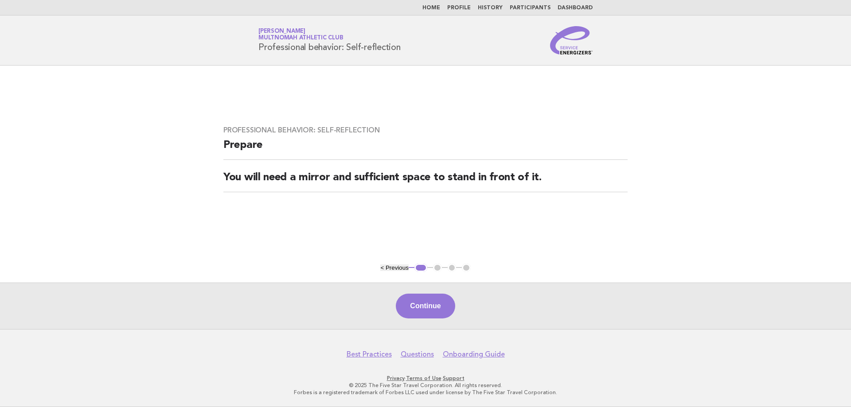
click at [437, 292] on div "Continue" at bounding box center [425, 306] width 851 height 47
click at [437, 317] on button "Continue" at bounding box center [425, 306] width 59 height 25
click at [429, 305] on button "Continue" at bounding box center [425, 306] width 59 height 25
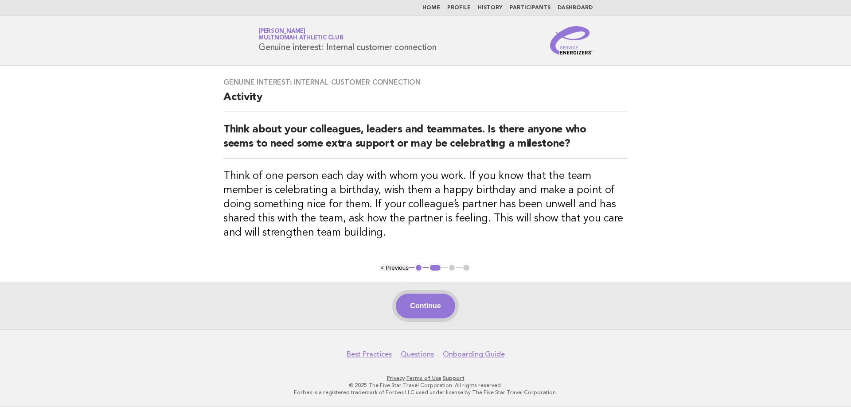
click at [433, 311] on button "Continue" at bounding box center [425, 306] width 59 height 25
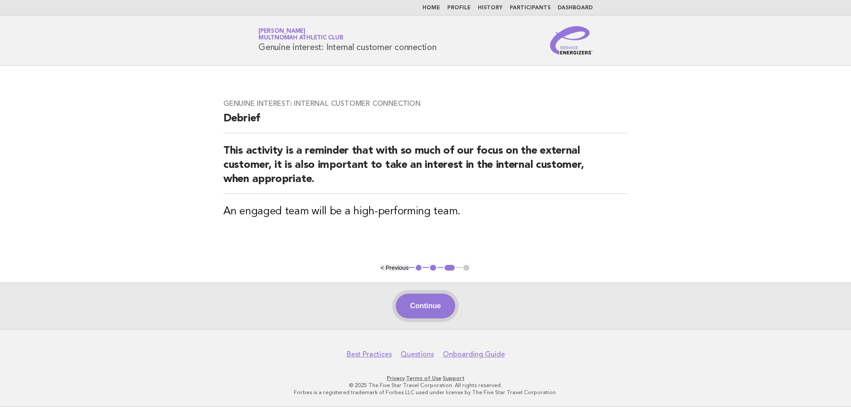
click at [430, 309] on button "Continue" at bounding box center [425, 306] width 59 height 25
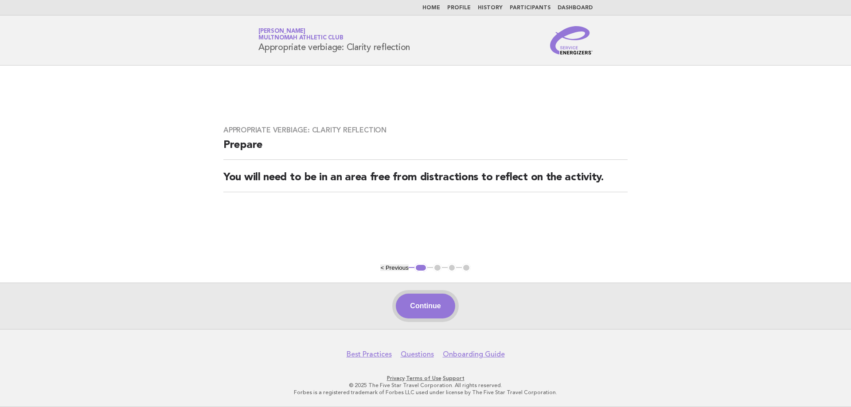
click at [435, 316] on button "Continue" at bounding box center [425, 306] width 59 height 25
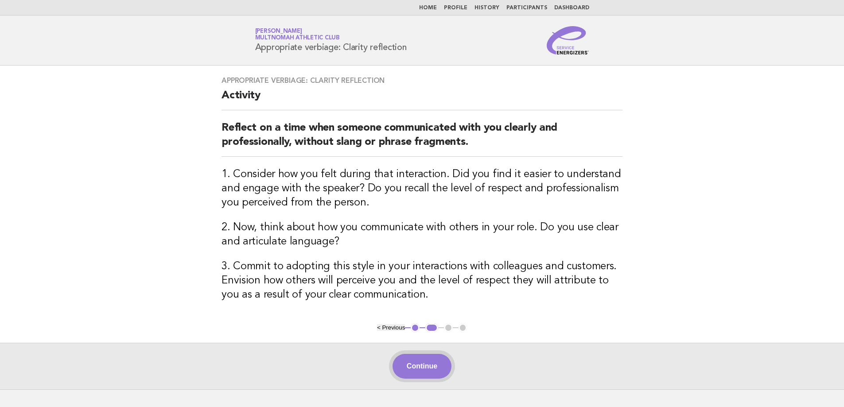
click at [424, 366] on button "Continue" at bounding box center [422, 366] width 59 height 25
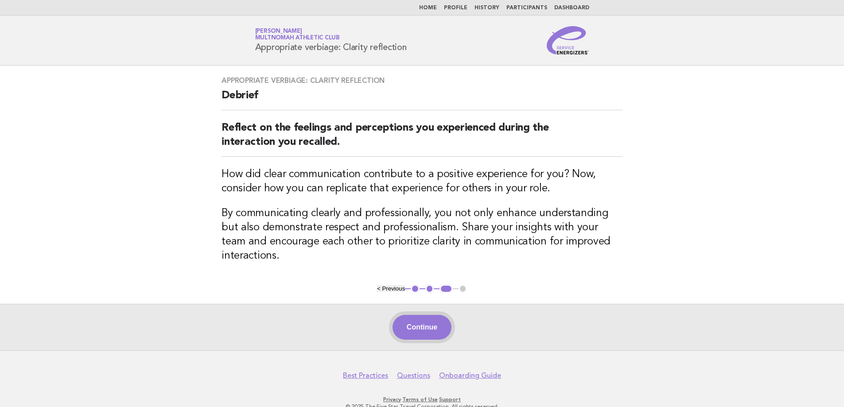
click at [442, 315] on button "Continue" at bounding box center [422, 327] width 59 height 25
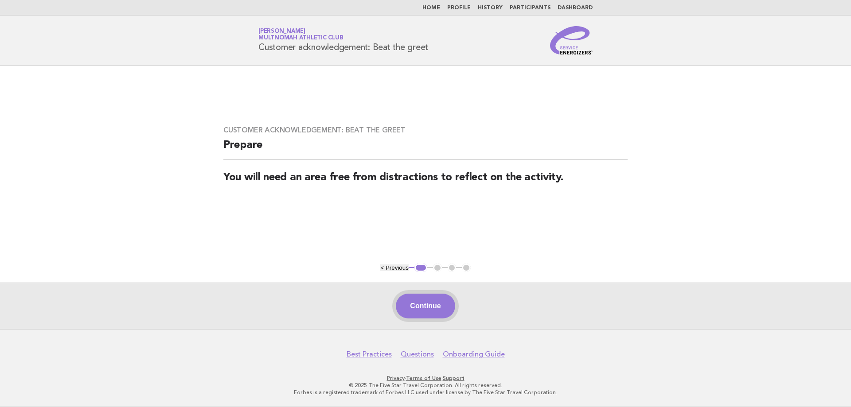
click at [437, 302] on button "Continue" at bounding box center [425, 306] width 59 height 25
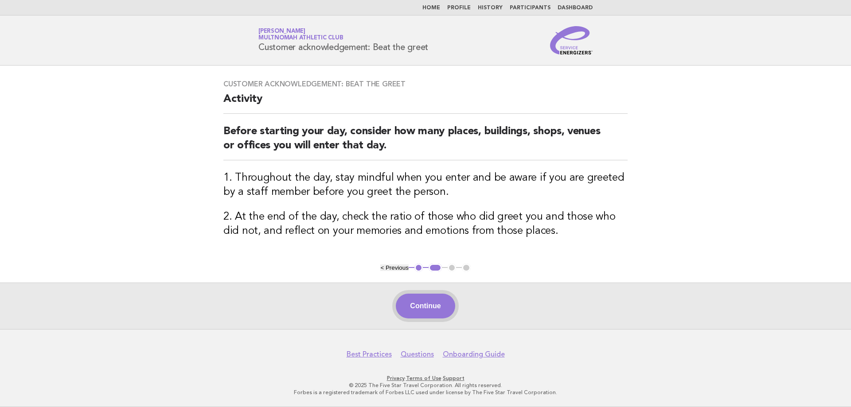
click at [451, 306] on button "Continue" at bounding box center [425, 306] width 59 height 25
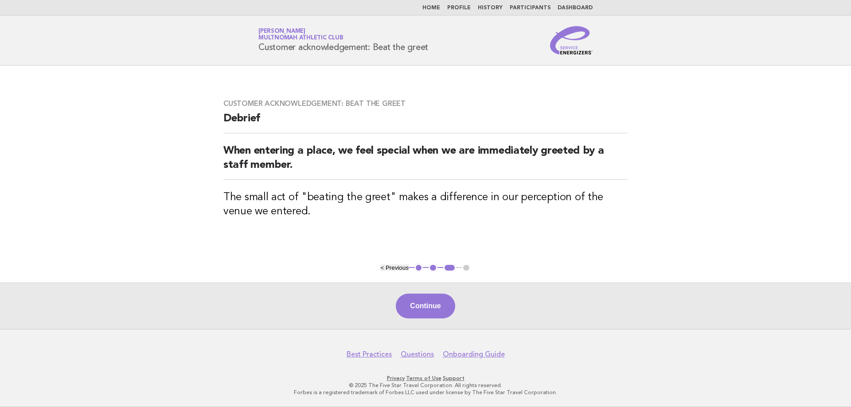
click at [451, 306] on button "Continue" at bounding box center [425, 306] width 59 height 25
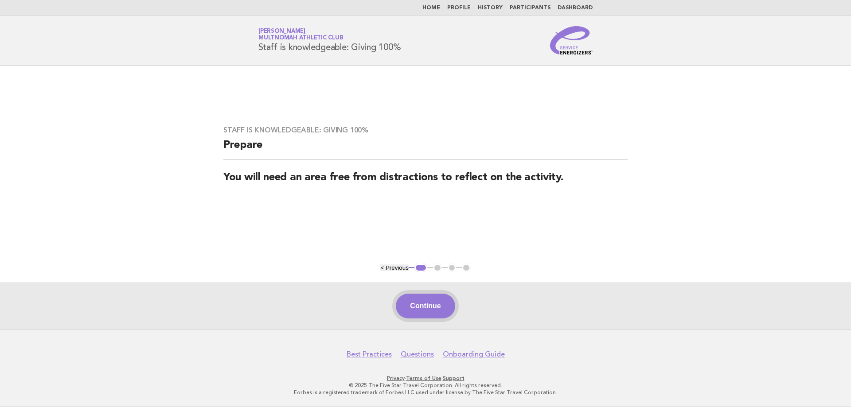
click at [438, 305] on button "Continue" at bounding box center [425, 306] width 59 height 25
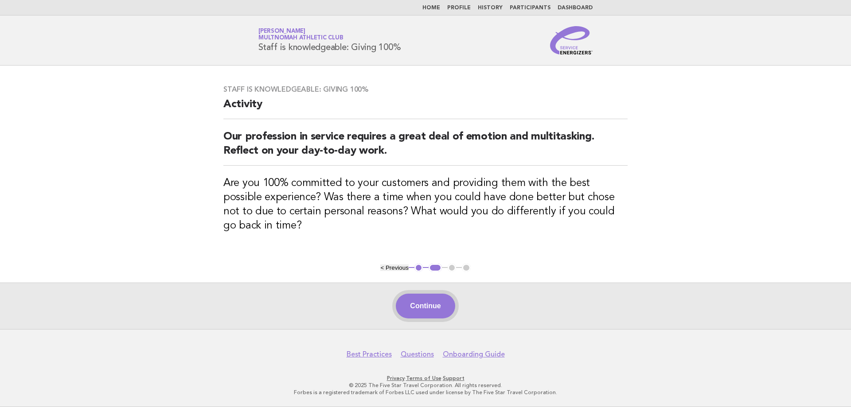
click at [437, 316] on button "Continue" at bounding box center [425, 306] width 59 height 25
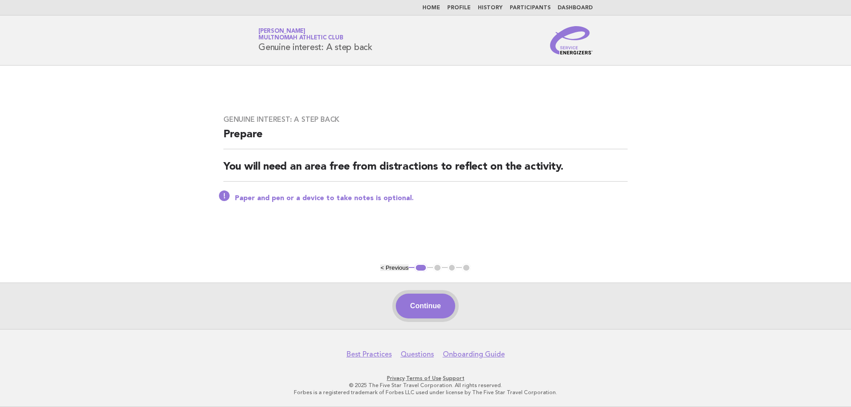
click at [417, 304] on button "Continue" at bounding box center [425, 306] width 59 height 25
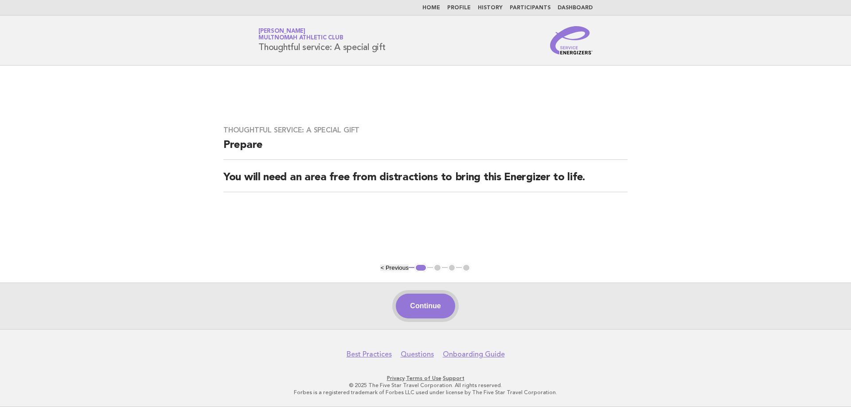
click at [419, 314] on button "Continue" at bounding box center [425, 306] width 59 height 25
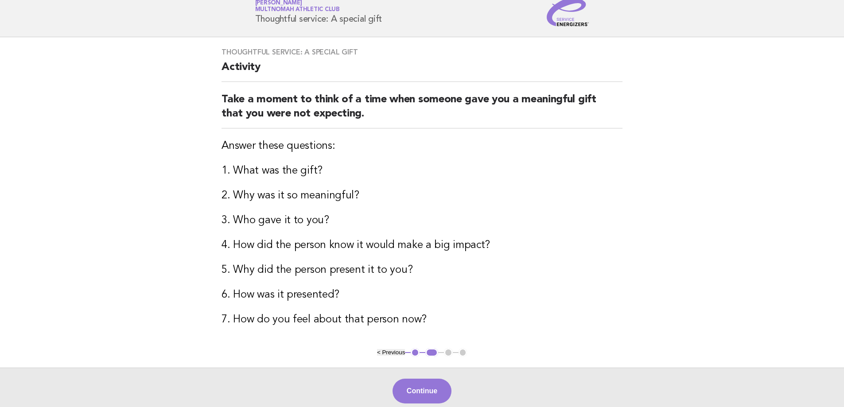
scroll to position [44, 0]
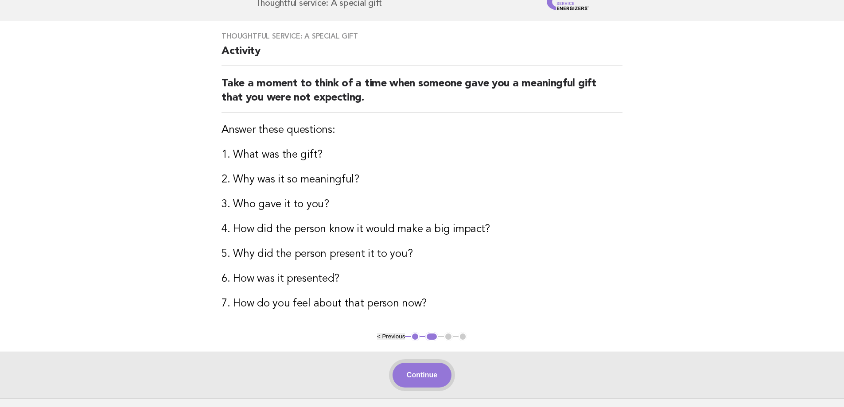
click at [431, 375] on button "Continue" at bounding box center [422, 375] width 59 height 25
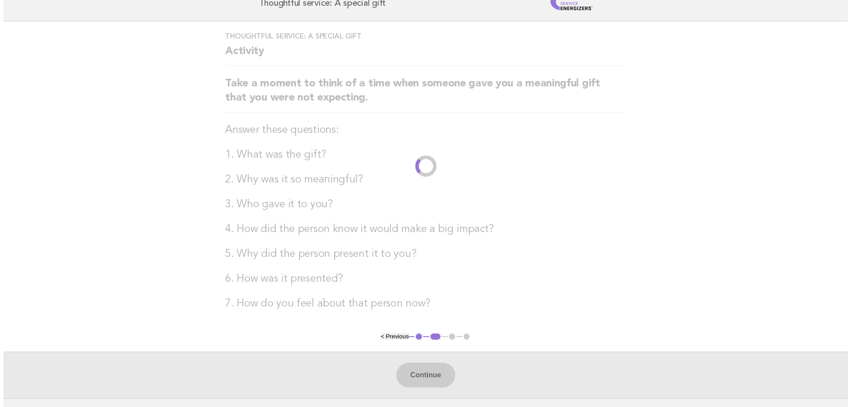
scroll to position [0, 0]
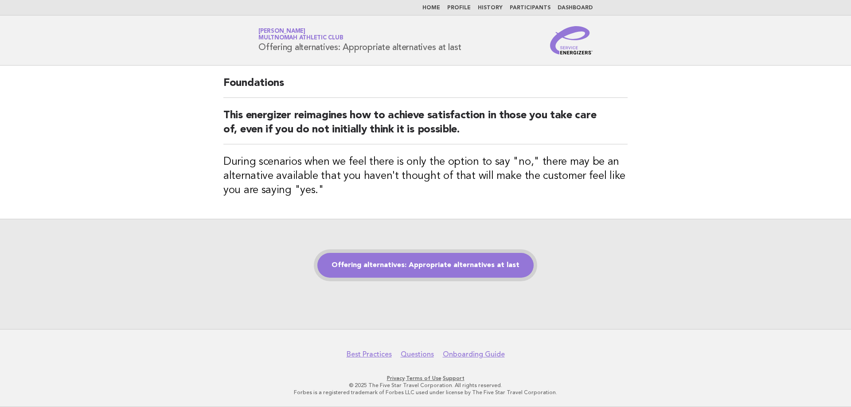
click at [476, 270] on link "Offering alternatives: Appropriate alternatives at last" at bounding box center [425, 265] width 216 height 25
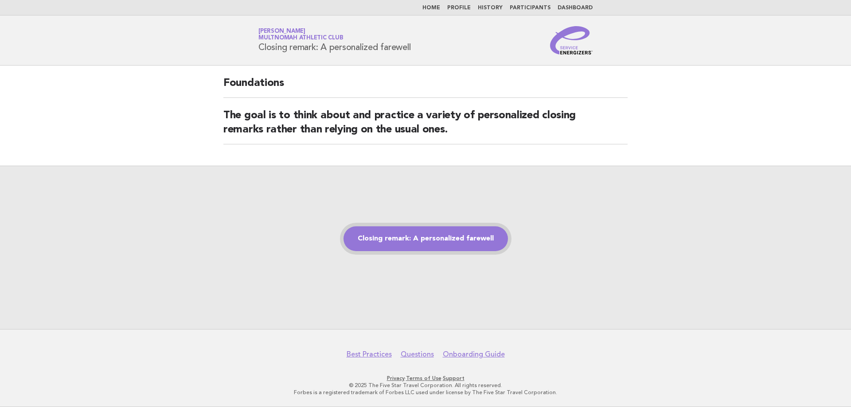
click at [450, 242] on link "Closing remark: A personalized farewell" at bounding box center [425, 238] width 164 height 25
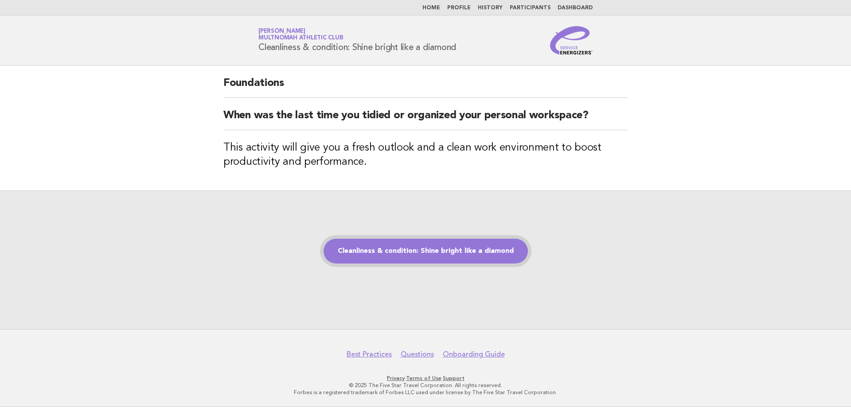
click at [453, 254] on link "Cleanliness & condition: Shine bright like a diamond" at bounding box center [426, 251] width 204 height 25
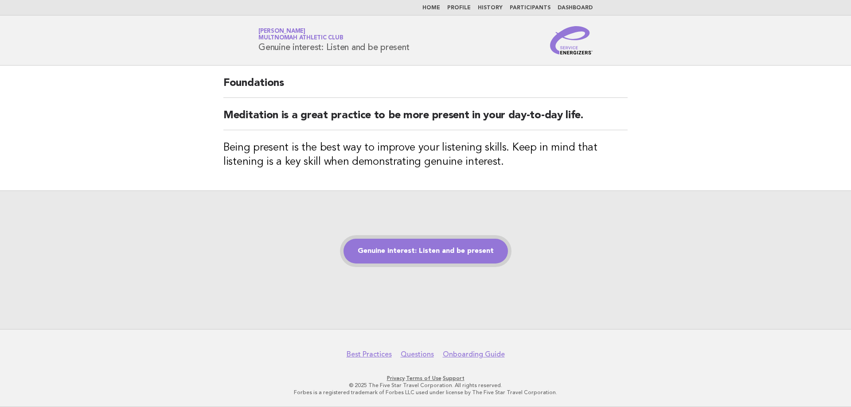
click at [396, 261] on link "Genuine interest: Listen and be present" at bounding box center [425, 251] width 164 height 25
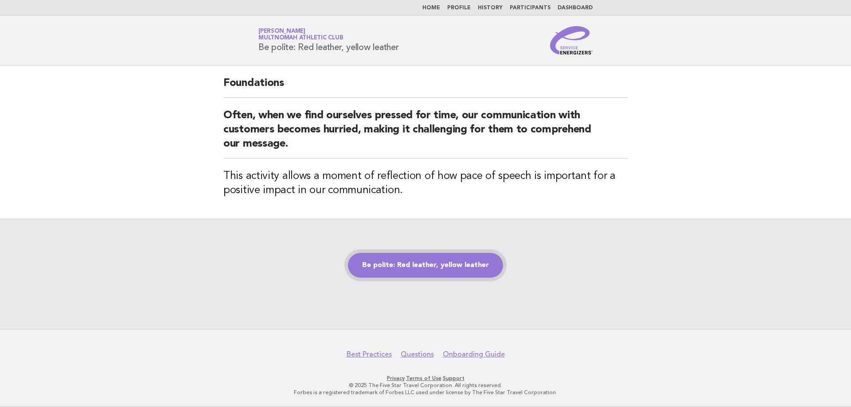
click at [426, 269] on link "Be polite: Red leather, yellow leather" at bounding box center [425, 265] width 155 height 25
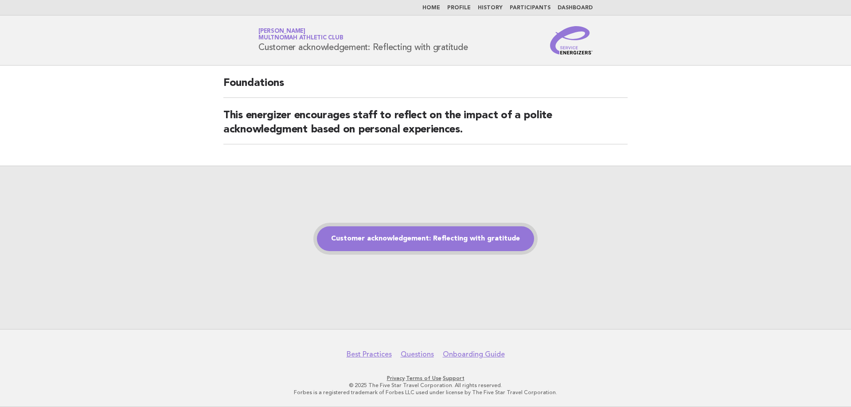
click at [376, 241] on link "Customer acknowledgement: Reflecting with gratitude" at bounding box center [425, 238] width 217 height 25
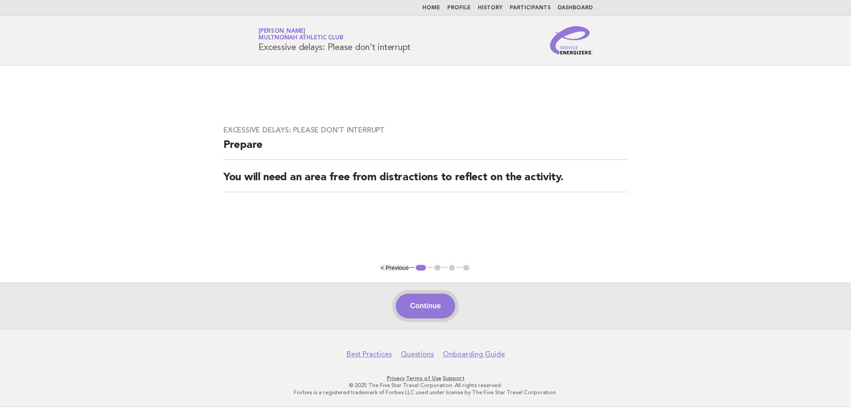
click at [420, 304] on button "Continue" at bounding box center [425, 306] width 59 height 25
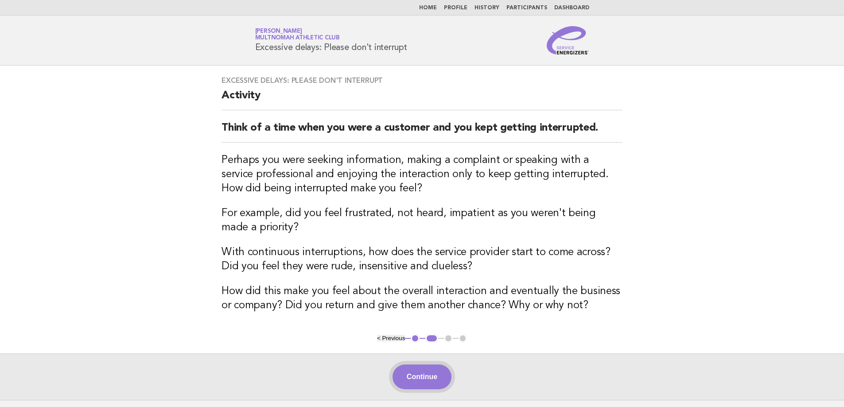
click at [426, 379] on button "Continue" at bounding box center [422, 377] width 59 height 25
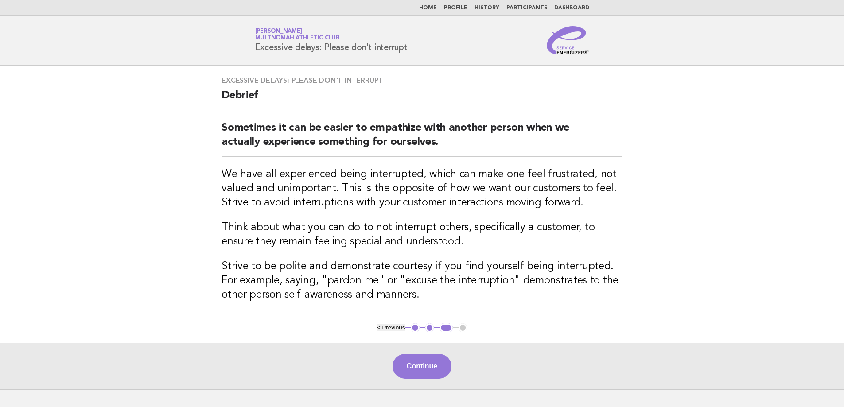
click at [417, 368] on button "Continue" at bounding box center [422, 366] width 59 height 25
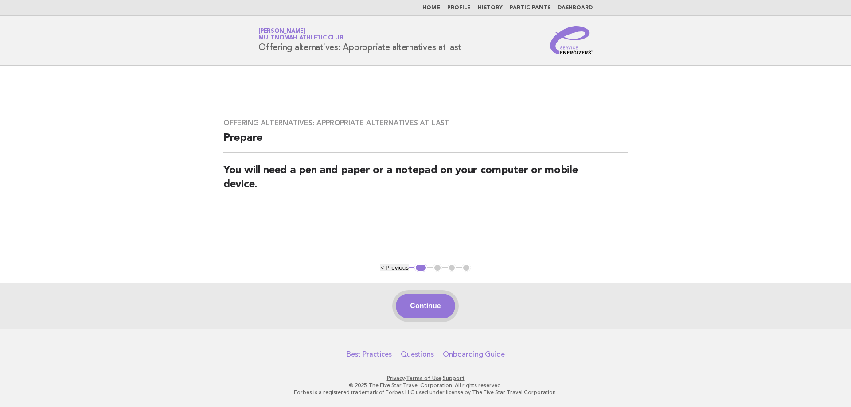
click at [419, 307] on button "Continue" at bounding box center [425, 306] width 59 height 25
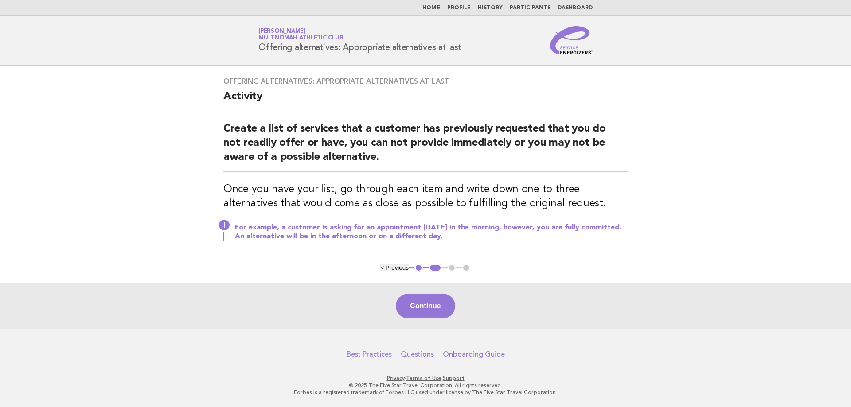
click at [419, 307] on button "Continue" at bounding box center [425, 306] width 59 height 25
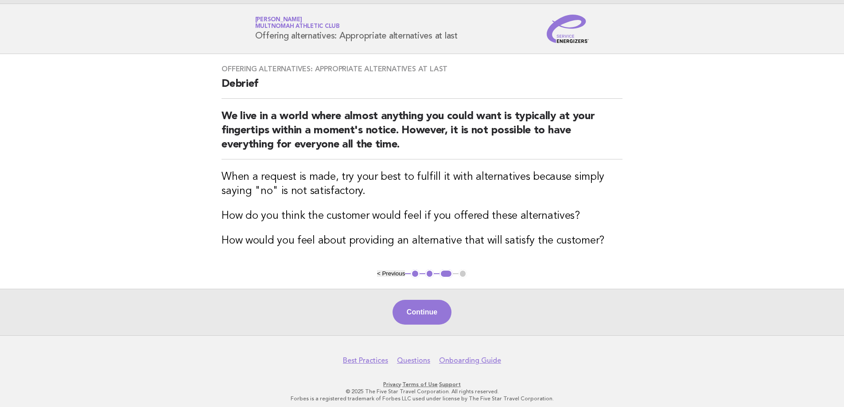
scroll to position [17, 0]
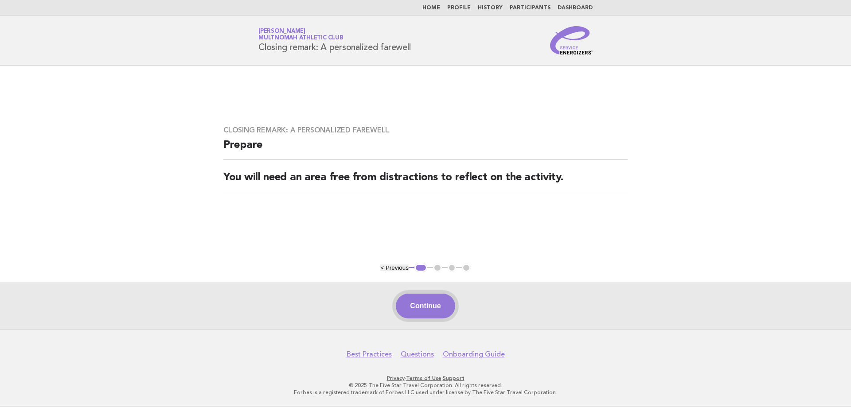
click at [437, 309] on button "Continue" at bounding box center [425, 306] width 59 height 25
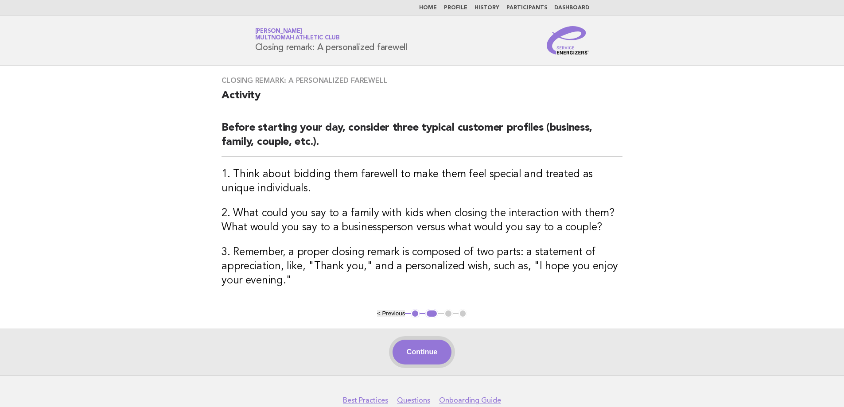
click at [423, 353] on button "Continue" at bounding box center [422, 352] width 59 height 25
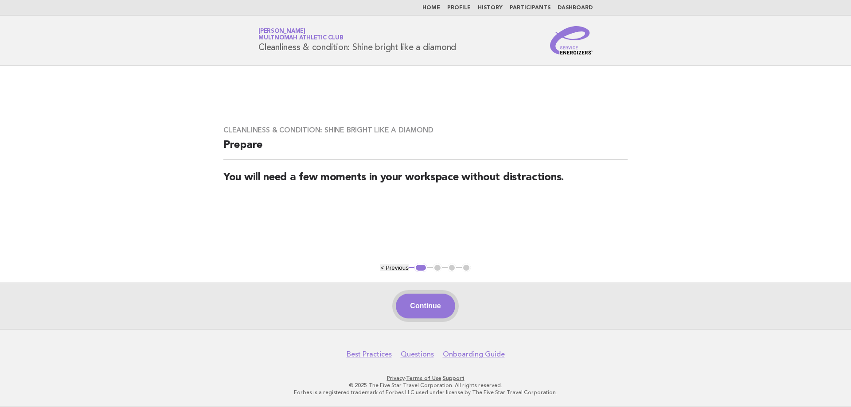
click at [441, 304] on button "Continue" at bounding box center [425, 306] width 59 height 25
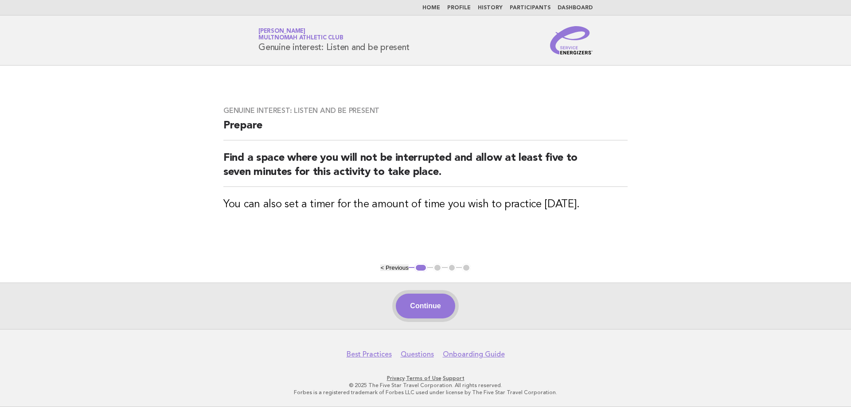
click at [410, 300] on button "Continue" at bounding box center [425, 306] width 59 height 25
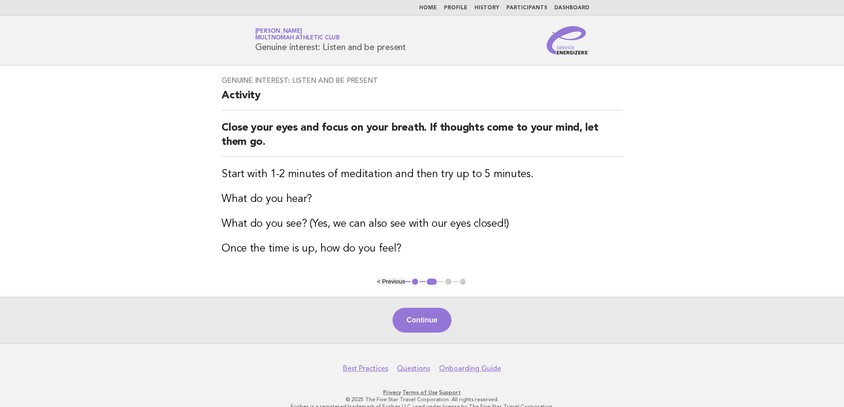
click at [410, 300] on div "Continue" at bounding box center [422, 320] width 844 height 47
click at [423, 329] on button "Continue" at bounding box center [422, 320] width 59 height 25
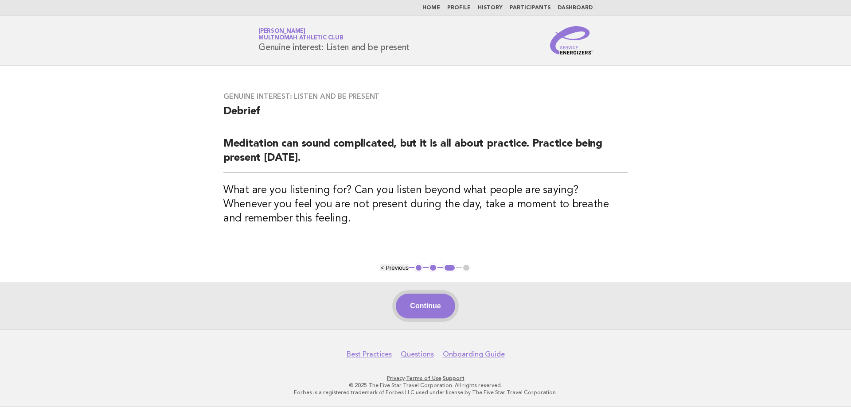
click at [429, 309] on button "Continue" at bounding box center [425, 306] width 59 height 25
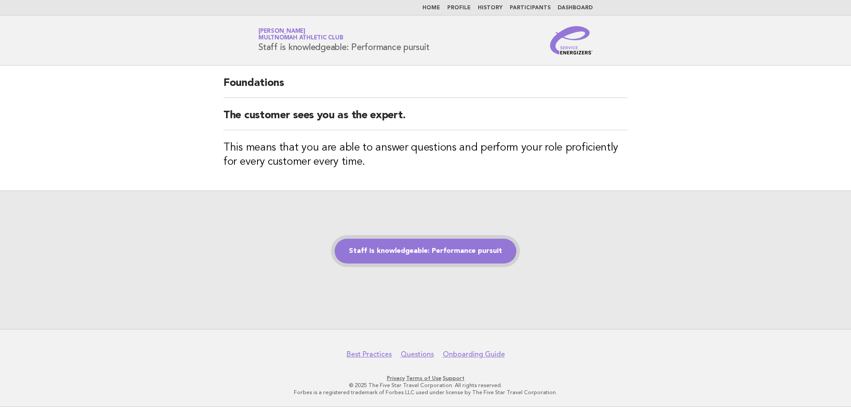
click at [486, 260] on link "Staff is knowledgeable: Performance pursuit" at bounding box center [426, 251] width 182 height 25
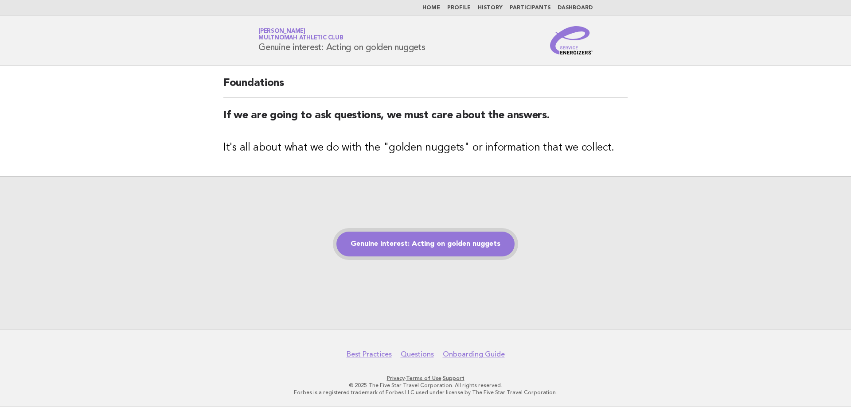
click at [493, 246] on link "Genuine interest: Acting on golden nuggets" at bounding box center [425, 244] width 178 height 25
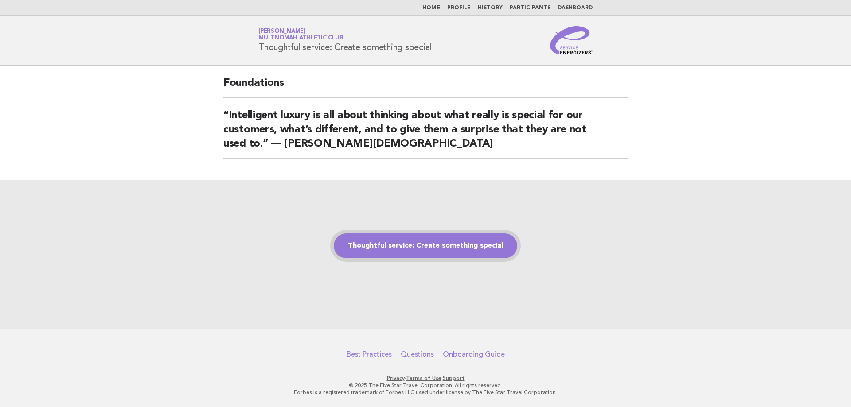
click at [431, 241] on link "Thoughtful service: Create something special" at bounding box center [425, 246] width 183 height 25
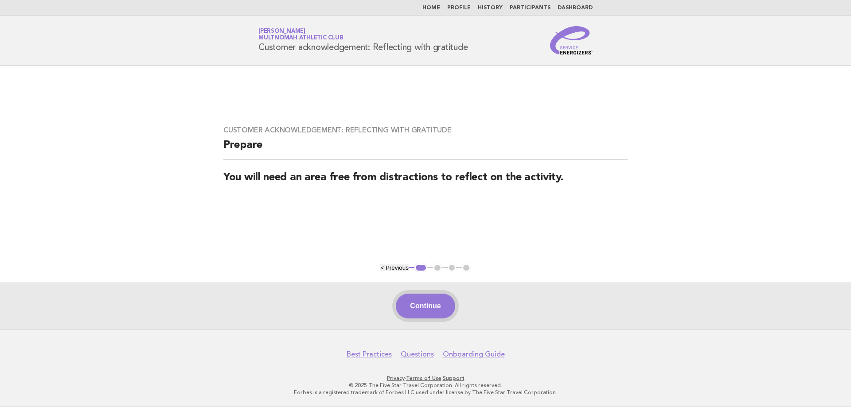
click at [412, 307] on button "Continue" at bounding box center [425, 306] width 59 height 25
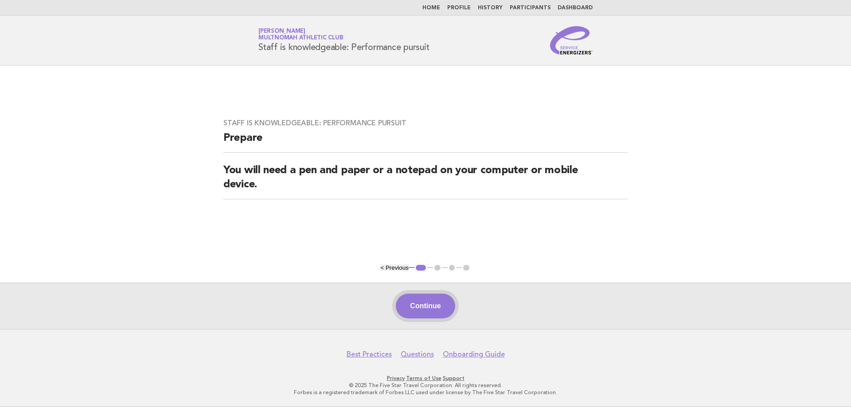
click at [421, 312] on button "Continue" at bounding box center [425, 306] width 59 height 25
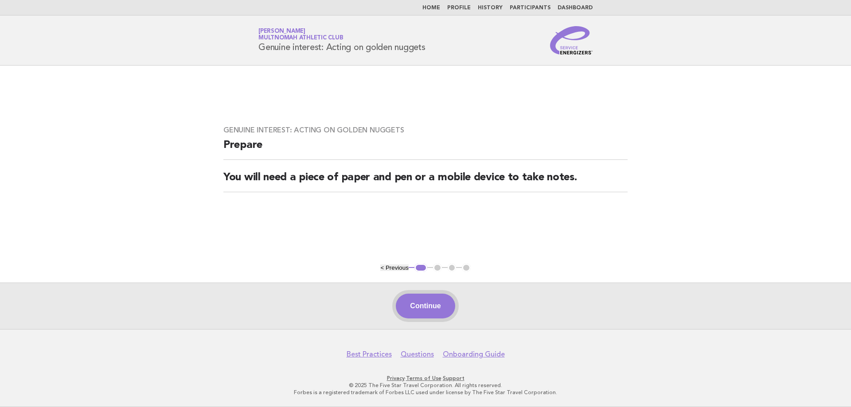
click at [439, 296] on button "Continue" at bounding box center [425, 306] width 59 height 25
